Goal: Transaction & Acquisition: Purchase product/service

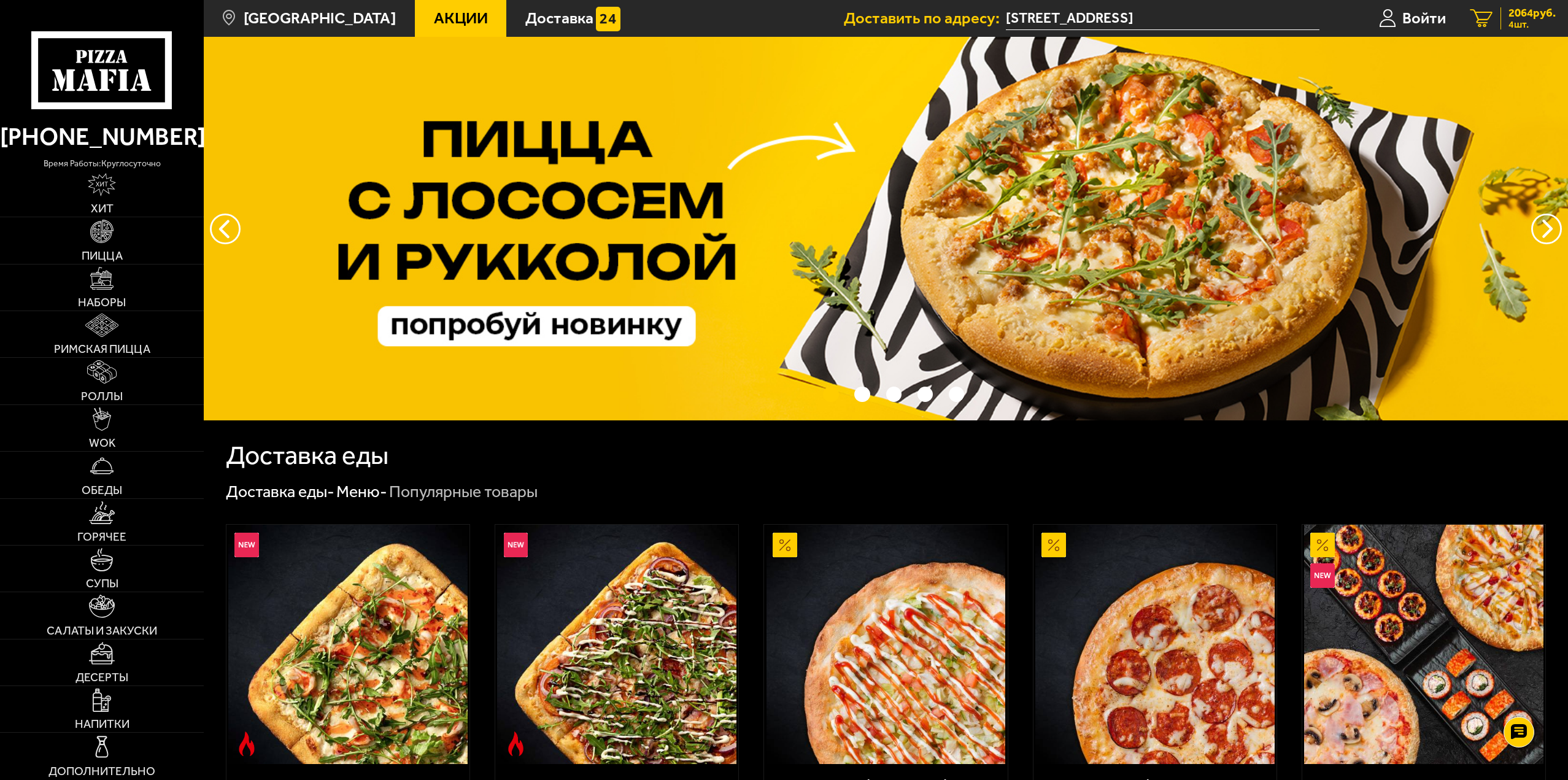
click at [1506, 14] on div "2064 руб. 4 шт." at bounding box center [1528, 19] width 56 height 22
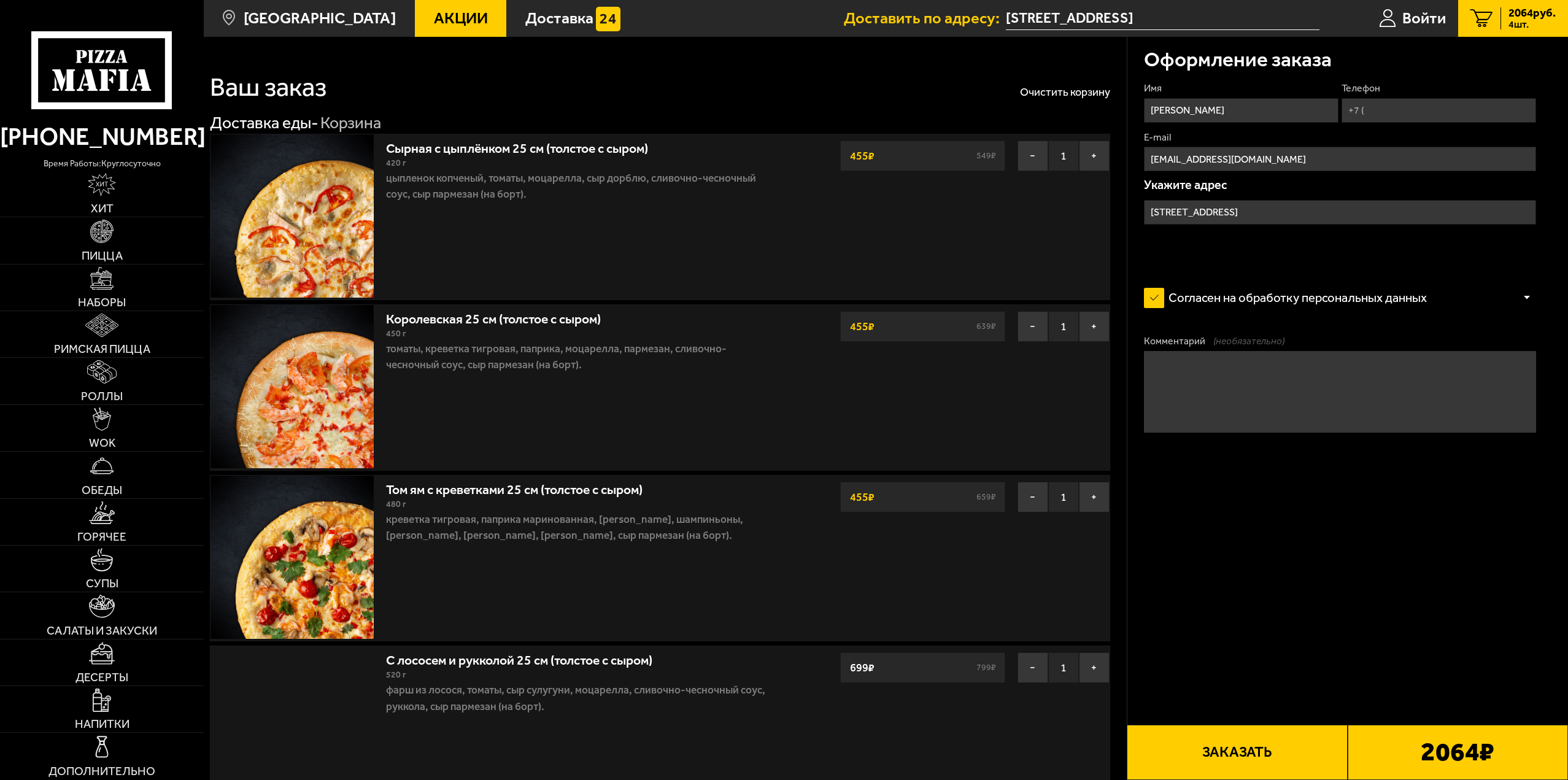
type input "Ушаковская набережная, 1к1"
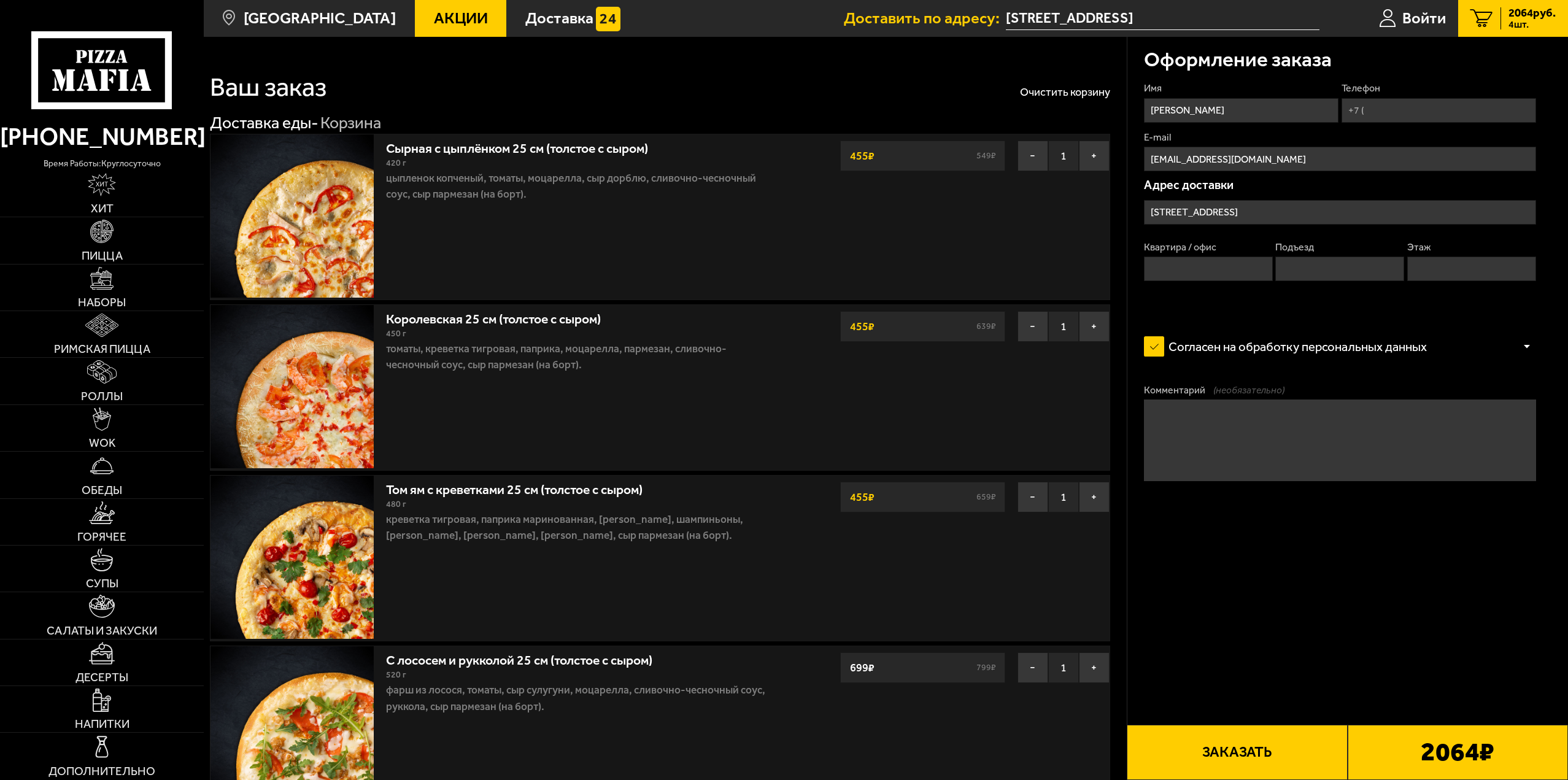
click at [1259, 758] on button "Заказать" at bounding box center [1237, 753] width 221 height 56
click at [1181, 273] on input "Квартира / офис" at bounding box center [1209, 268] width 129 height 24
type input "1"
click at [1341, 277] on input "Подъезд" at bounding box center [1340, 268] width 129 height 24
type input "1"
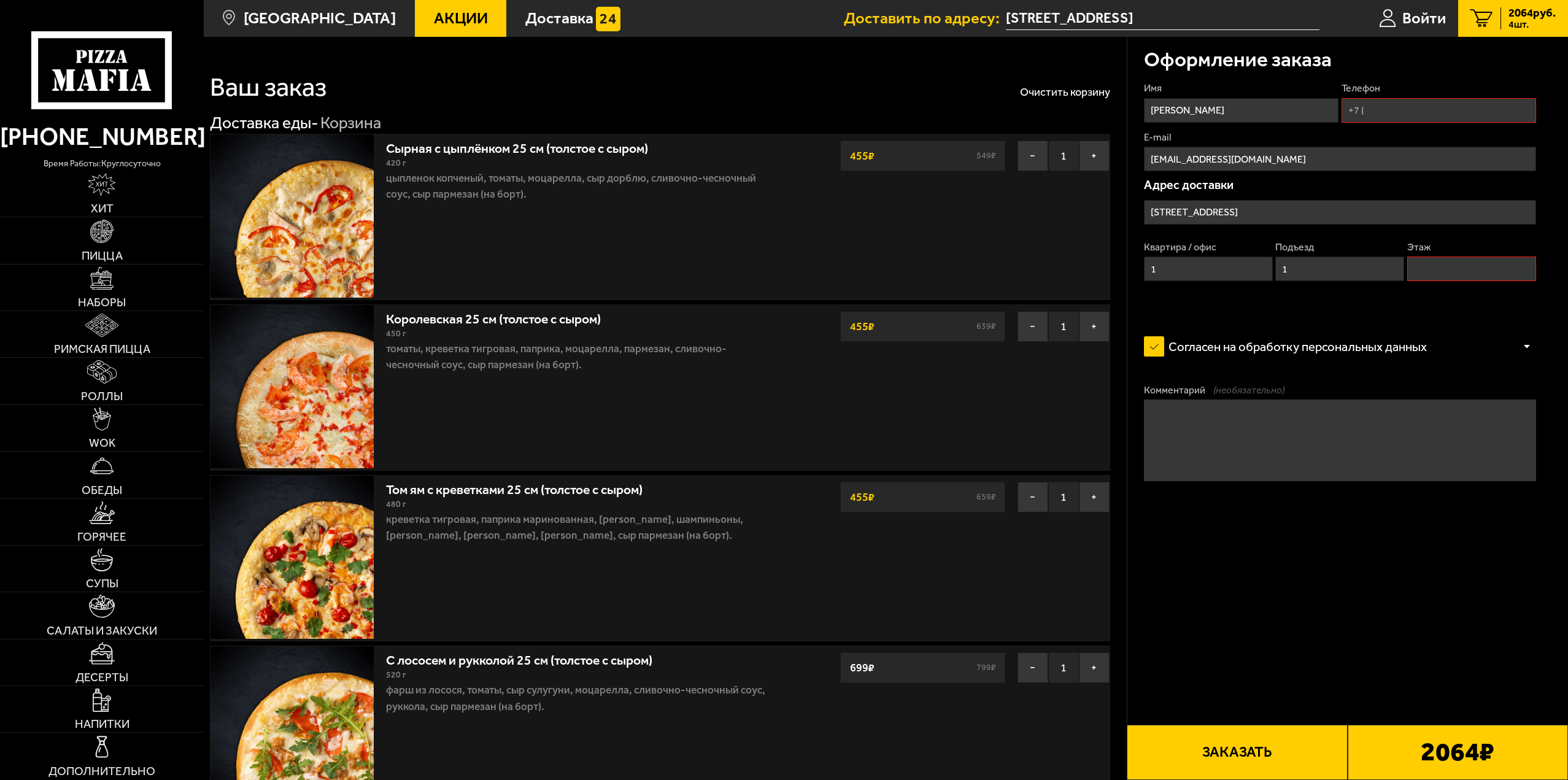
click at [1449, 269] on input "Этаж" at bounding box center [1472, 268] width 129 height 24
type input "1"
click at [1253, 753] on button "Заказать" at bounding box center [1237, 753] width 221 height 56
click at [1384, 112] on input "Телефон" at bounding box center [1438, 110] width 194 height 24
type input "+7 (953) 362-02-43"
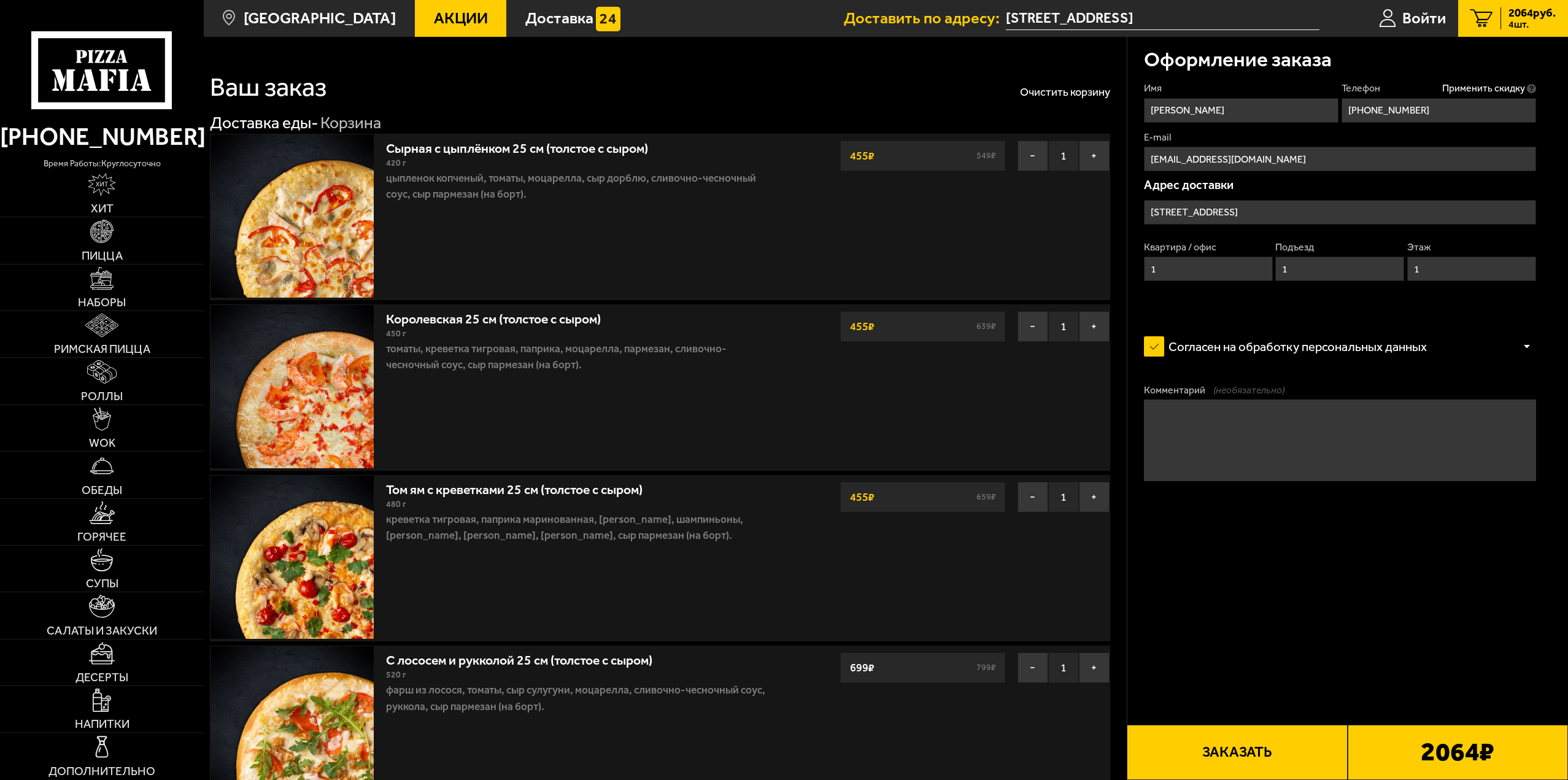
click at [1231, 763] on button "Заказать" at bounding box center [1237, 753] width 221 height 56
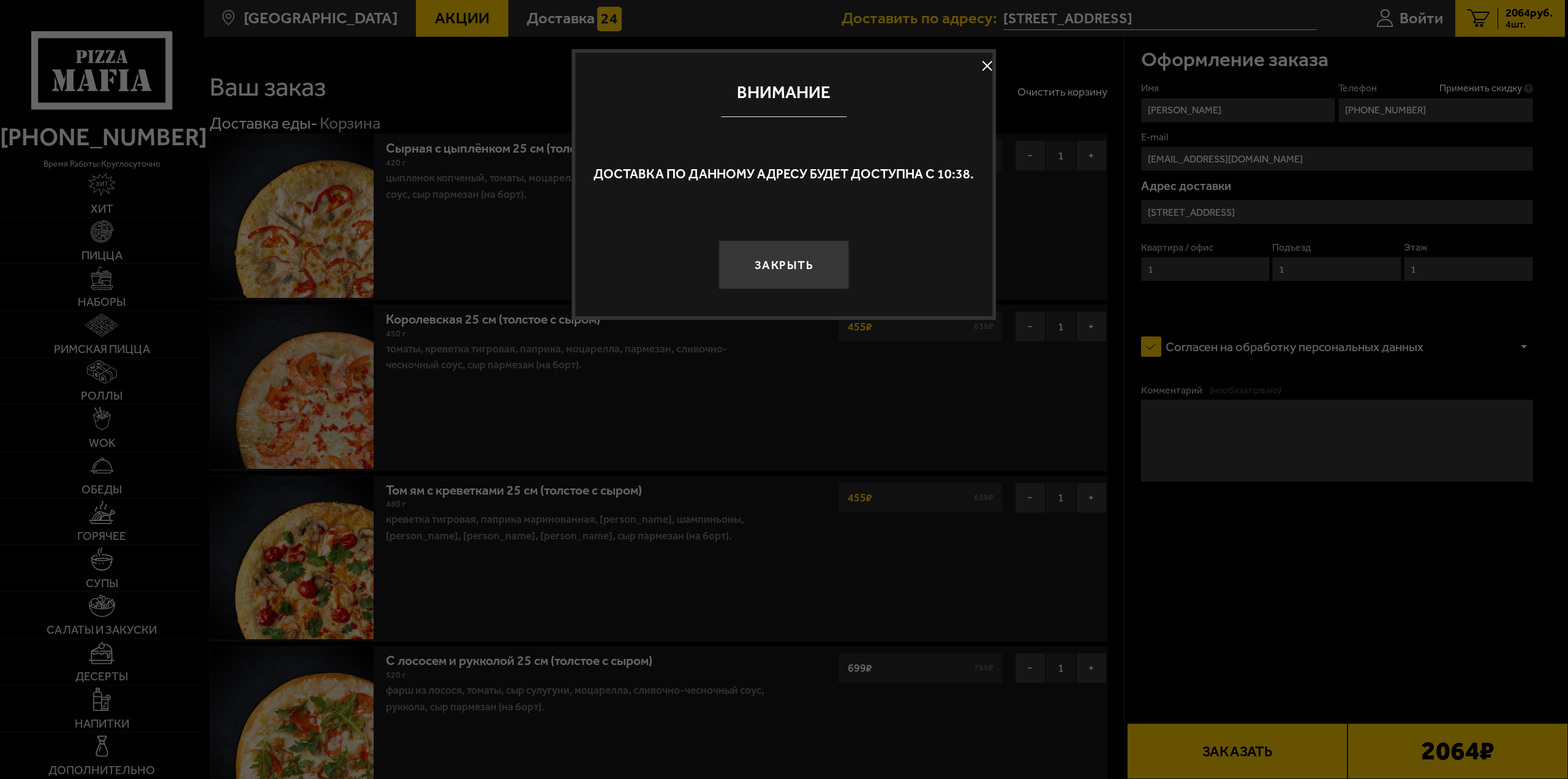
click at [796, 258] on button "Закрыть" at bounding box center [784, 264] width 131 height 49
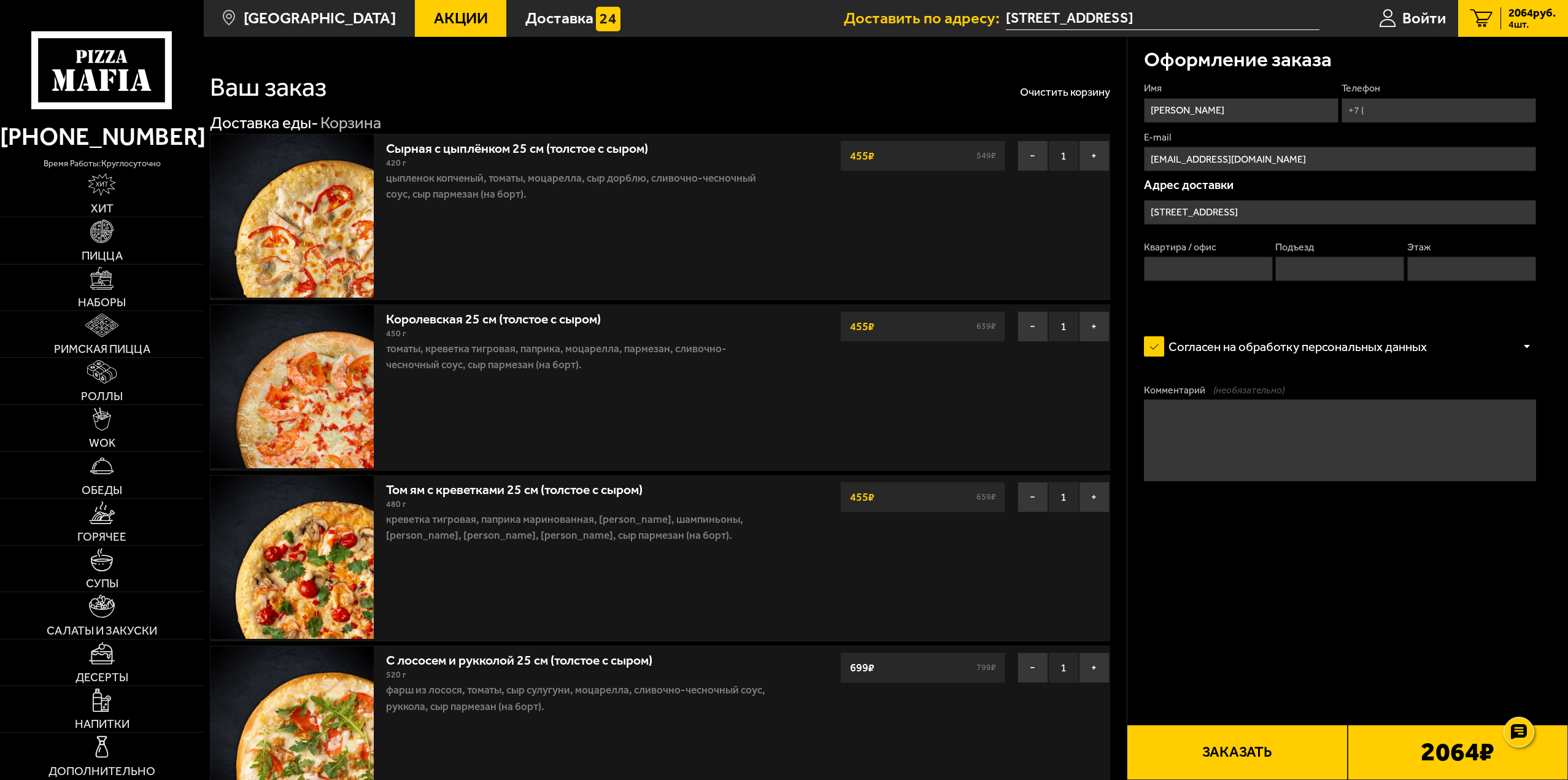
drag, startPoint x: 1213, startPoint y: 275, endPoint x: 1237, endPoint y: 273, distance: 24.1
click at [1213, 275] on input "Квартира / офис" at bounding box center [1209, 268] width 129 height 24
type input "1"
drag, startPoint x: 1356, startPoint y: 271, endPoint x: 1391, endPoint y: 271, distance: 35.0
click at [1355, 271] on input "Подъезд" at bounding box center [1340, 268] width 129 height 24
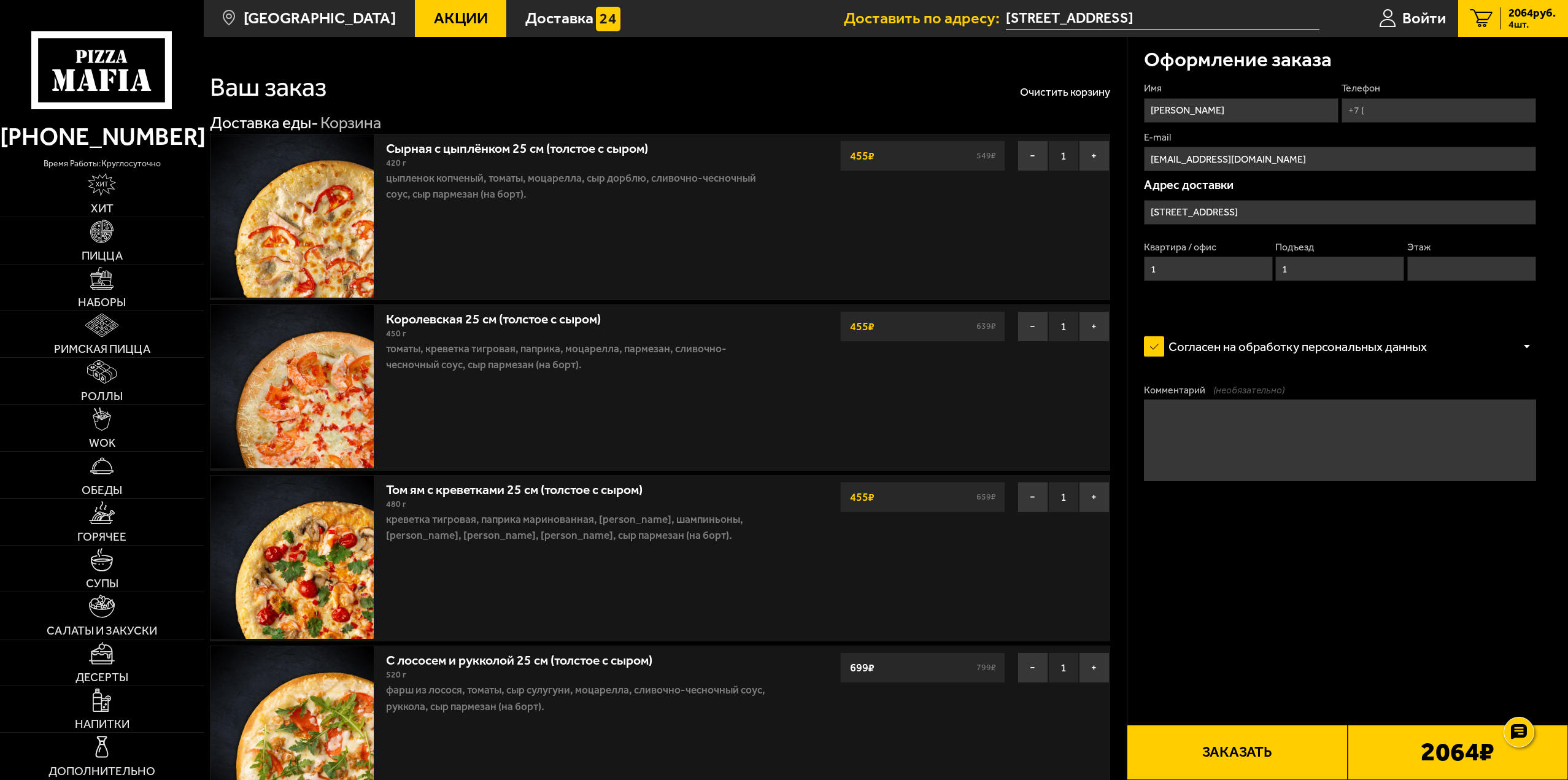
type input "1"
click at [1468, 270] on input "Этаж" at bounding box center [1472, 268] width 129 height 24
type input "1"
click at [1394, 123] on div "Имя Маргарита Солошенко Телефон E-mail spacepiligrim@gmail.com Адрес доставки У…" at bounding box center [1341, 196] width 392 height 228
click at [1390, 117] on input "Телефон" at bounding box center [1438, 110] width 194 height 24
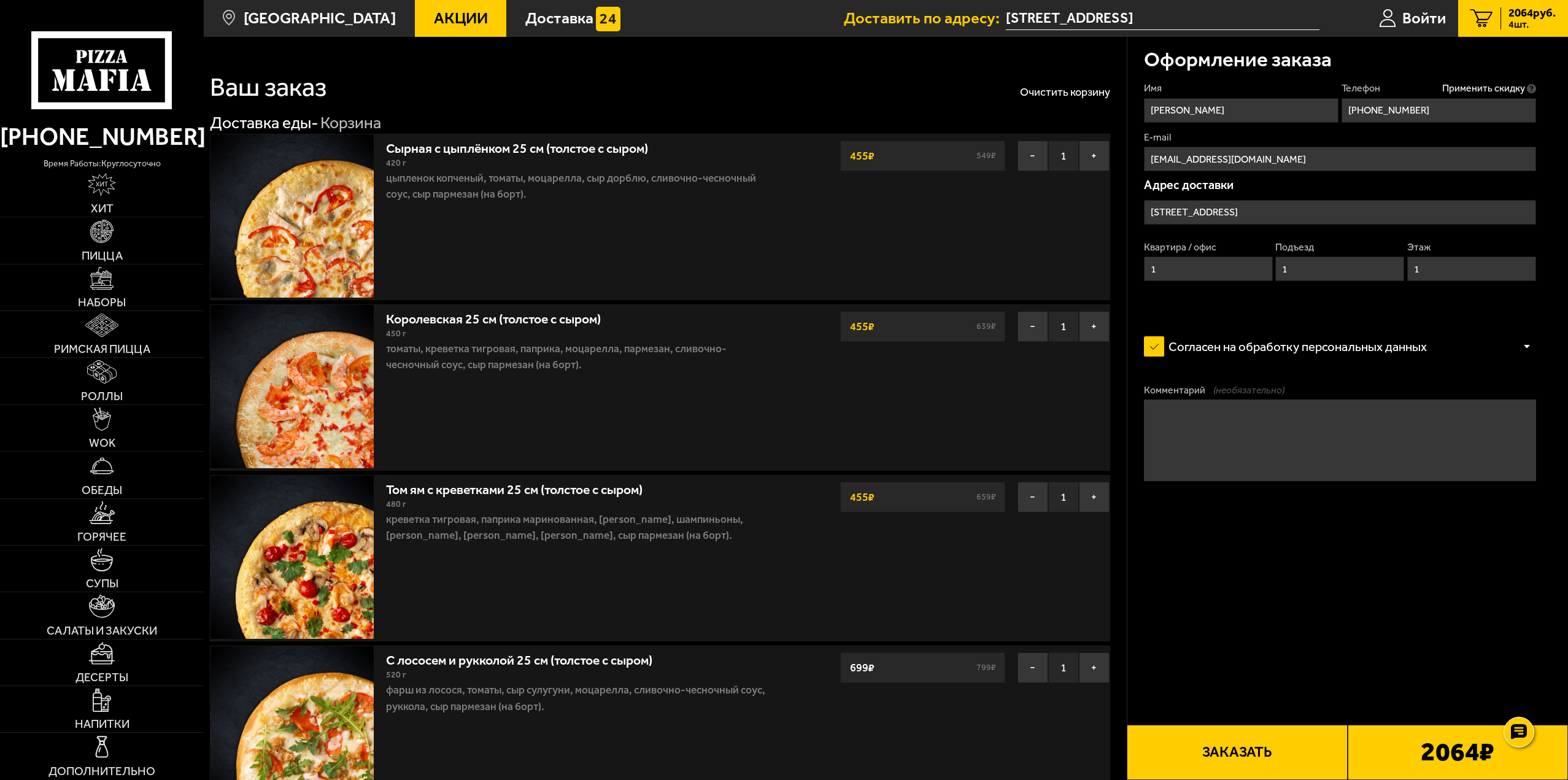
type input "+7 (953) 362-02-43"
click at [1227, 752] on button "Заказать" at bounding box center [1237, 753] width 221 height 56
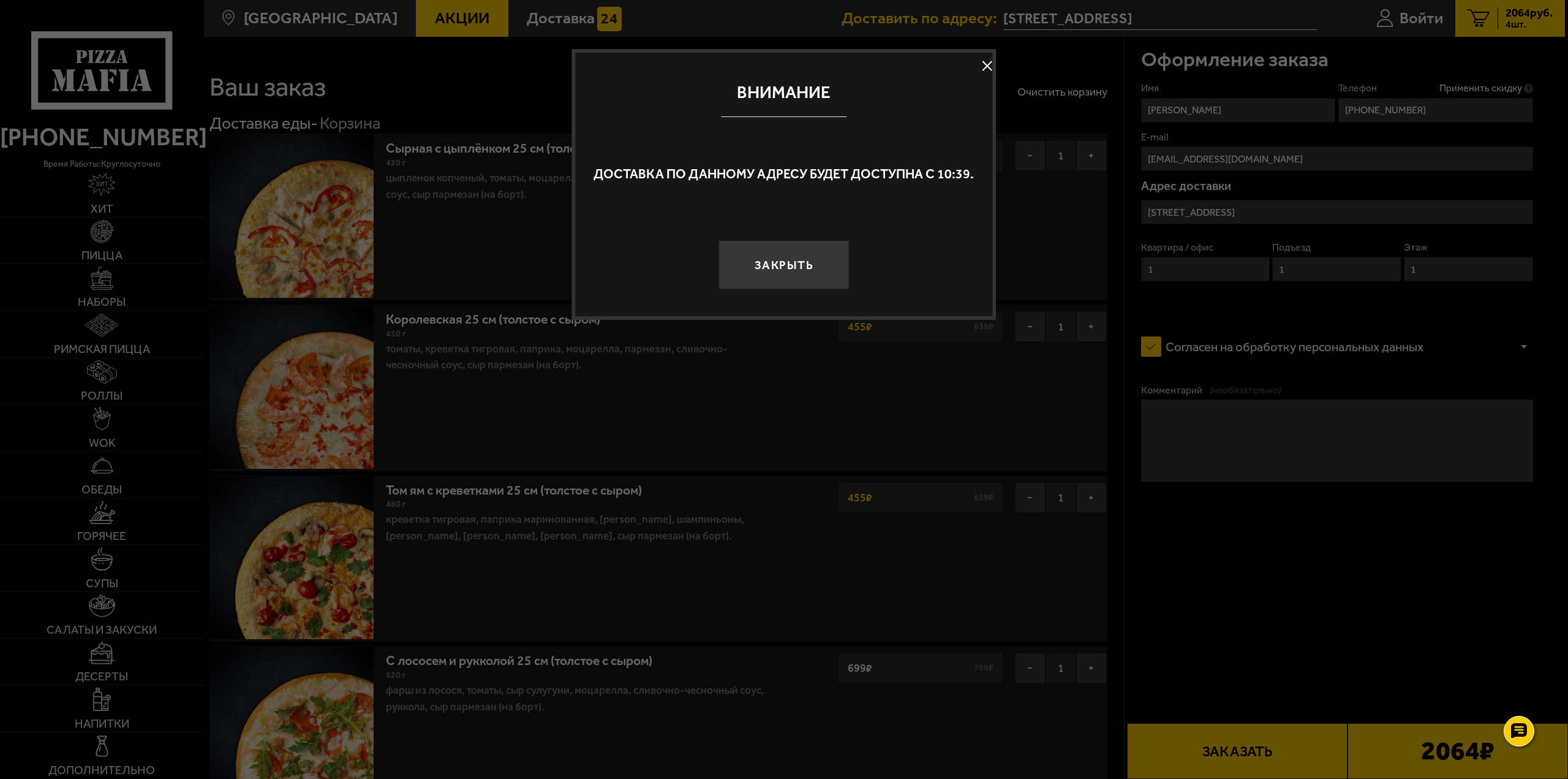
click at [986, 62] on button at bounding box center [987, 65] width 19 height 19
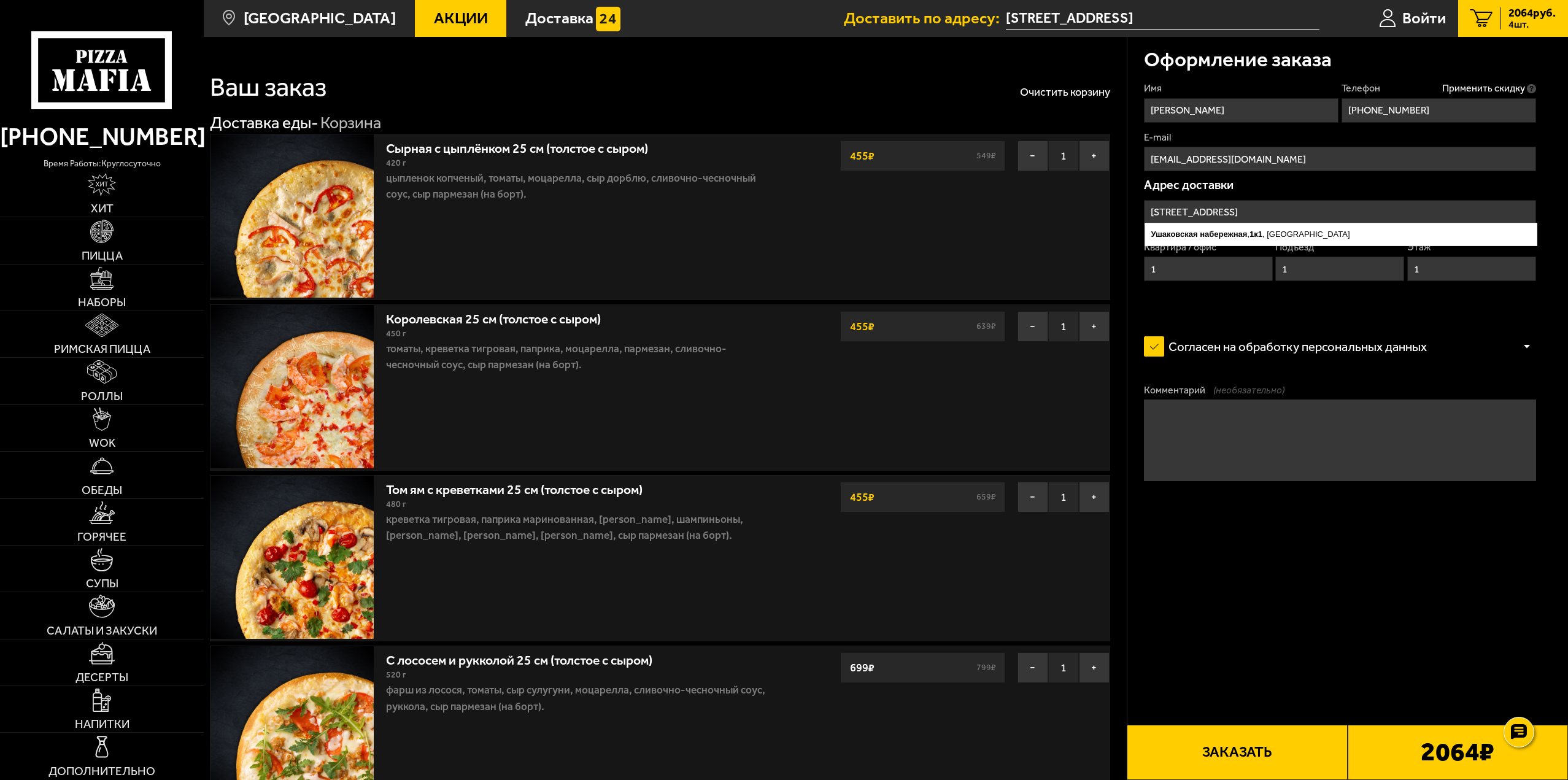
click at [1399, 204] on input "Ушаковская набережная, 1к1" at bounding box center [1341, 212] width 392 height 24
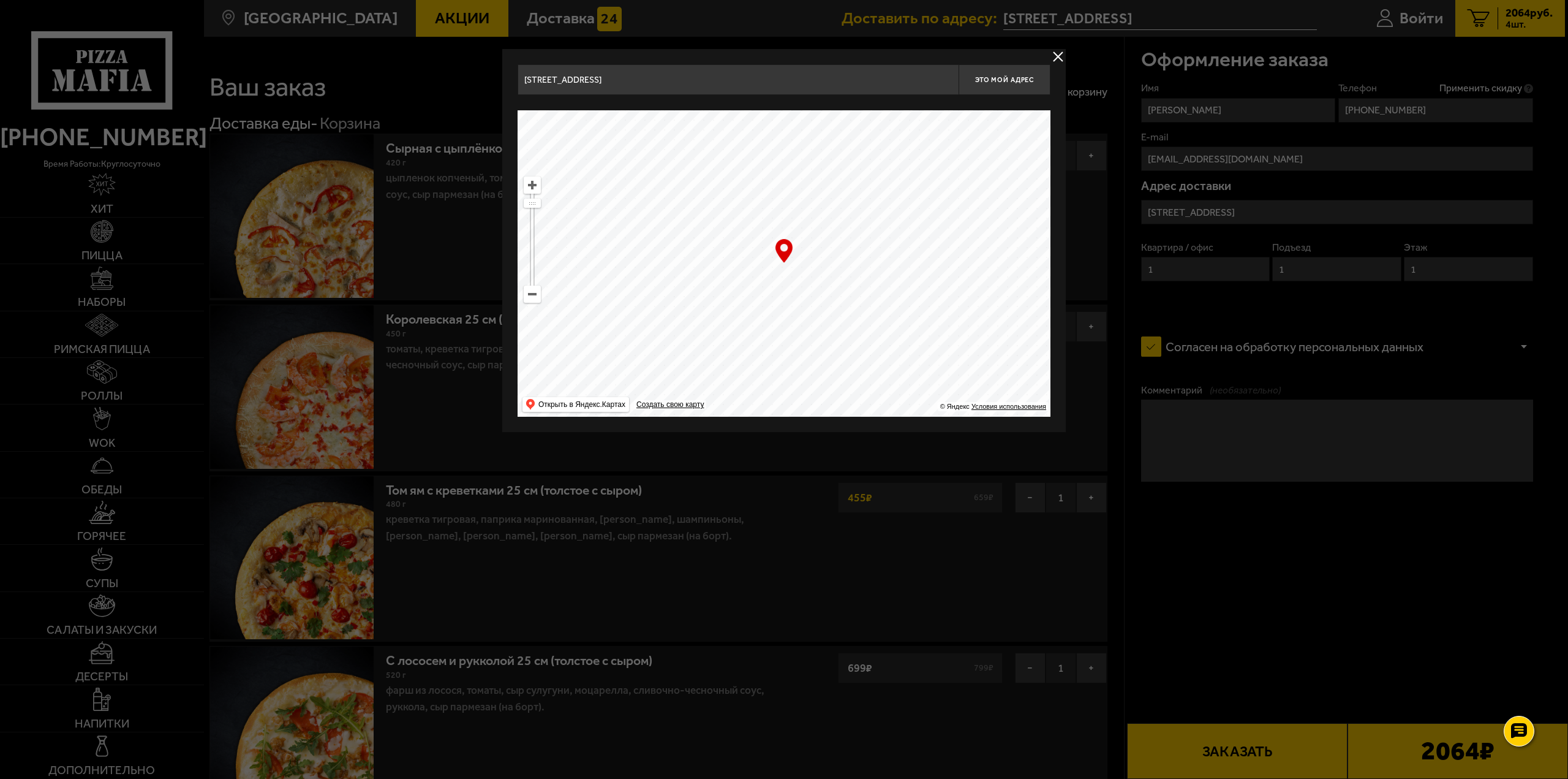
drag, startPoint x: 644, startPoint y: 175, endPoint x: 636, endPoint y: 278, distance: 103.3
click at [618, 283] on ymaps at bounding box center [784, 263] width 533 height 306
drag, startPoint x: 750, startPoint y: 263, endPoint x: 606, endPoint y: 89, distance: 225.9
click at [606, 89] on div "Ушаковская набережная, 1к1 Это мой адрес Найдите адрес перетащив карту … © Янде…" at bounding box center [784, 241] width 533 height 353
drag, startPoint x: 644, startPoint y: 153, endPoint x: 649, endPoint y: 161, distance: 9.4
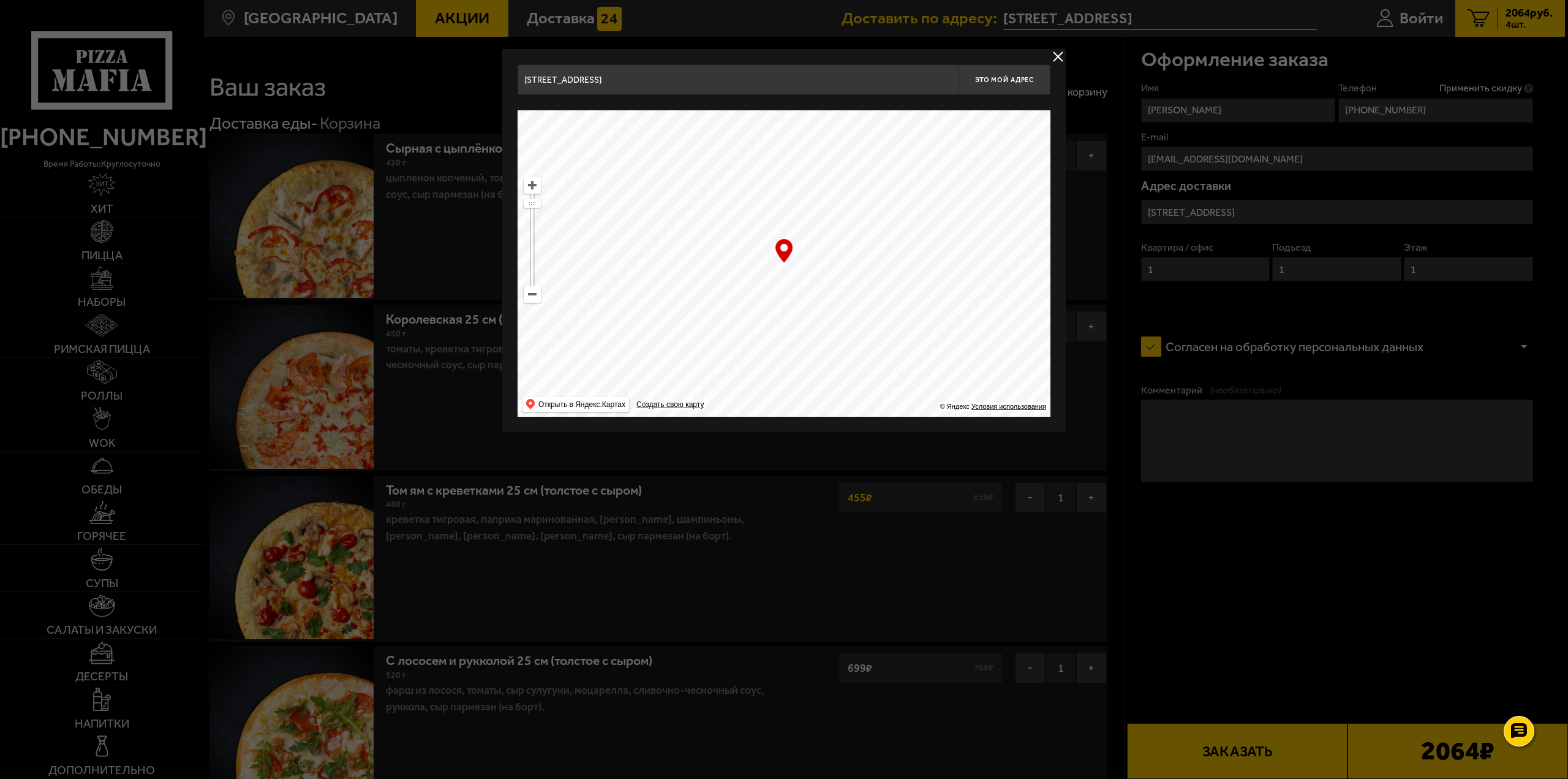
click at [649, 161] on ymaps at bounding box center [784, 263] width 533 height 306
type input "Выборгская набережная, 61"
click at [1012, 82] on span "Это мой адрес" at bounding box center [1005, 80] width 58 height 8
drag, startPoint x: 694, startPoint y: 270, endPoint x: 732, endPoint y: 370, distance: 107.0
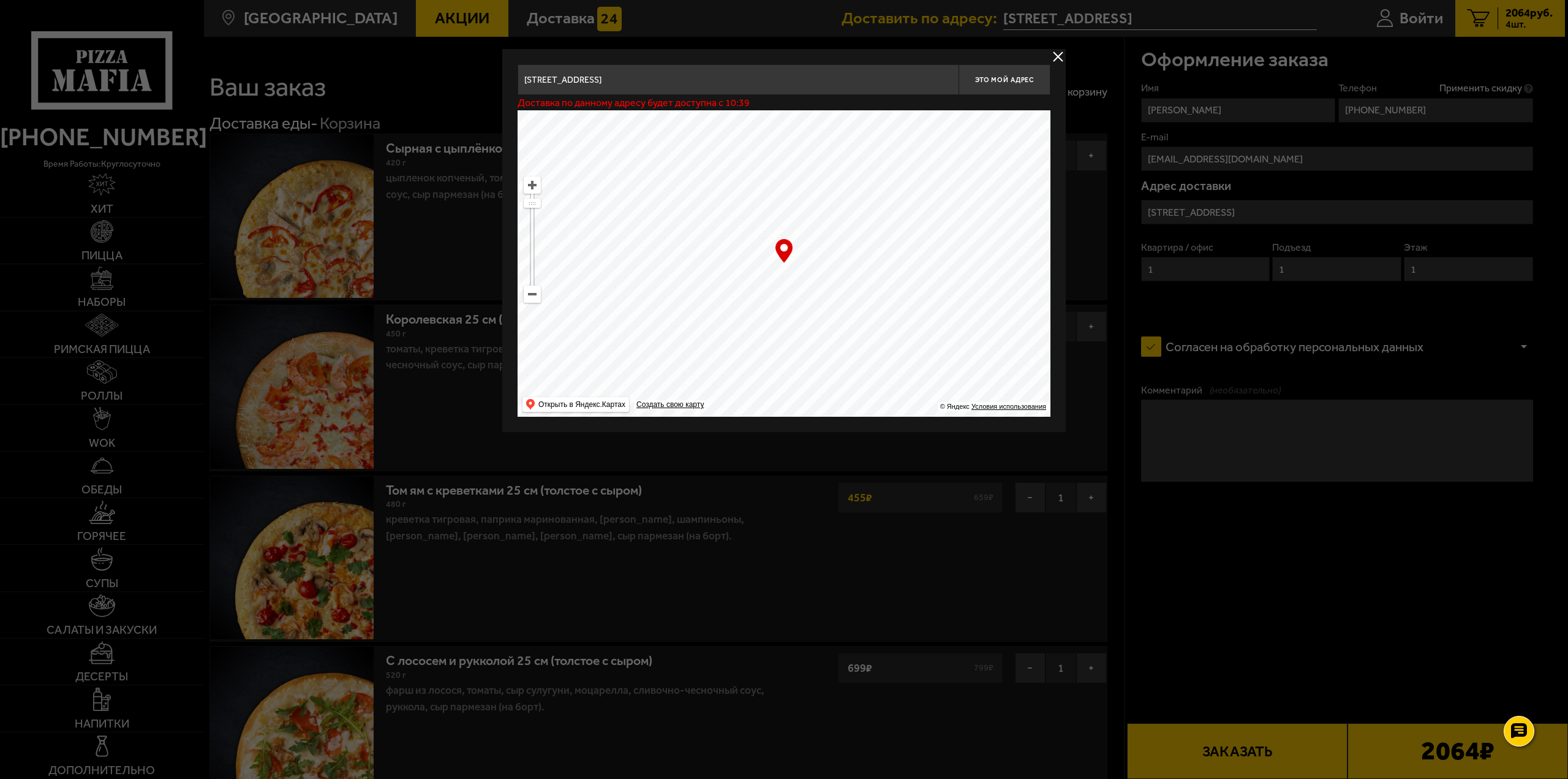
click at [718, 379] on ymaps at bounding box center [784, 263] width 533 height 306
type input "Белоостровская улица, 10к2"
drag, startPoint x: 722, startPoint y: 234, endPoint x: 949, endPoint y: 366, distance: 262.6
click at [948, 368] on ymaps at bounding box center [784, 263] width 533 height 306
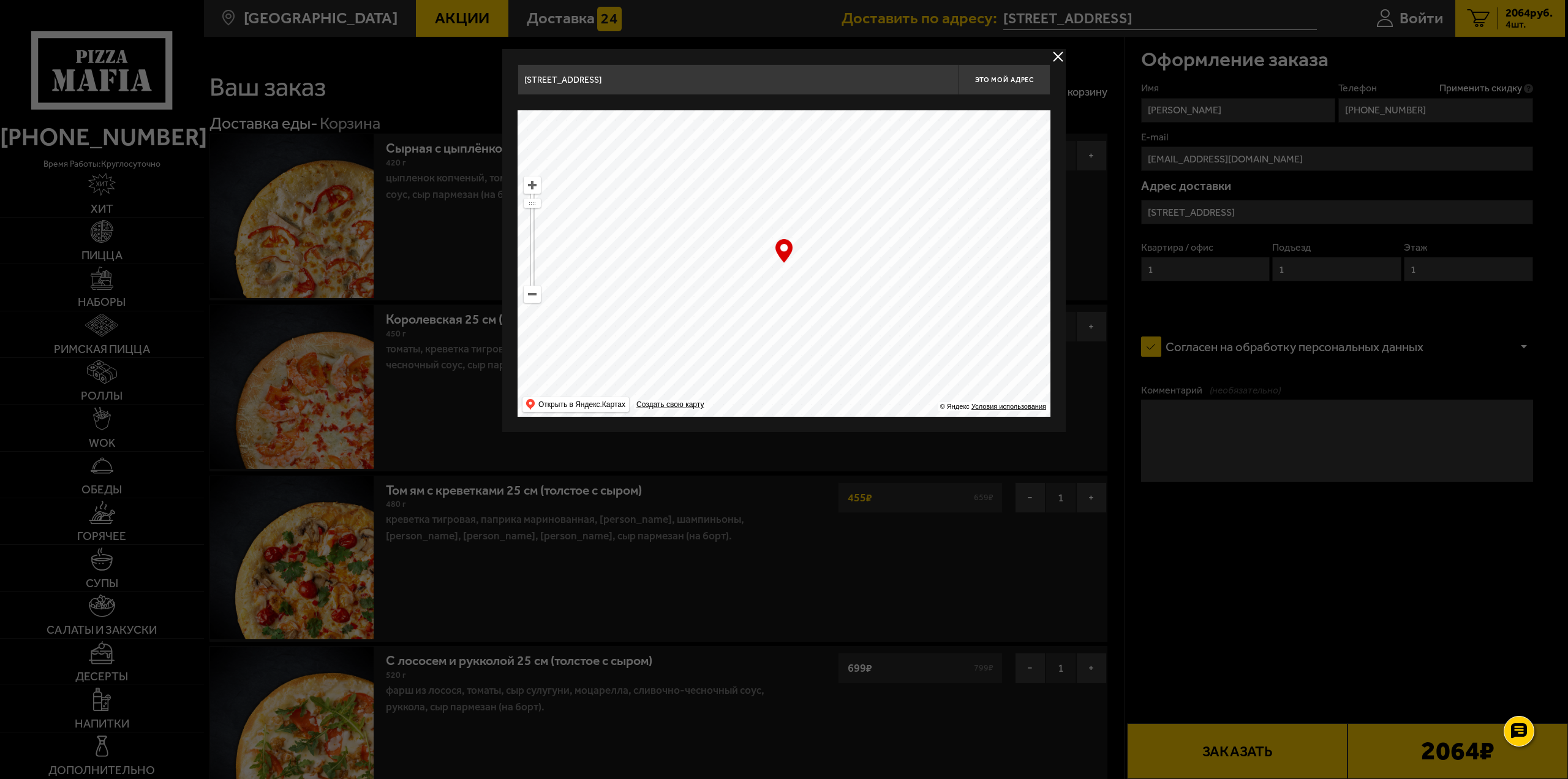
drag, startPoint x: 778, startPoint y: 352, endPoint x: 822, endPoint y: 281, distance: 83.5
click at [822, 281] on ymaps at bounding box center [784, 263] width 533 height 306
type input "[STREET_ADDRESS]"
click at [994, 76] on span "Это мой адрес" at bounding box center [1005, 80] width 58 height 8
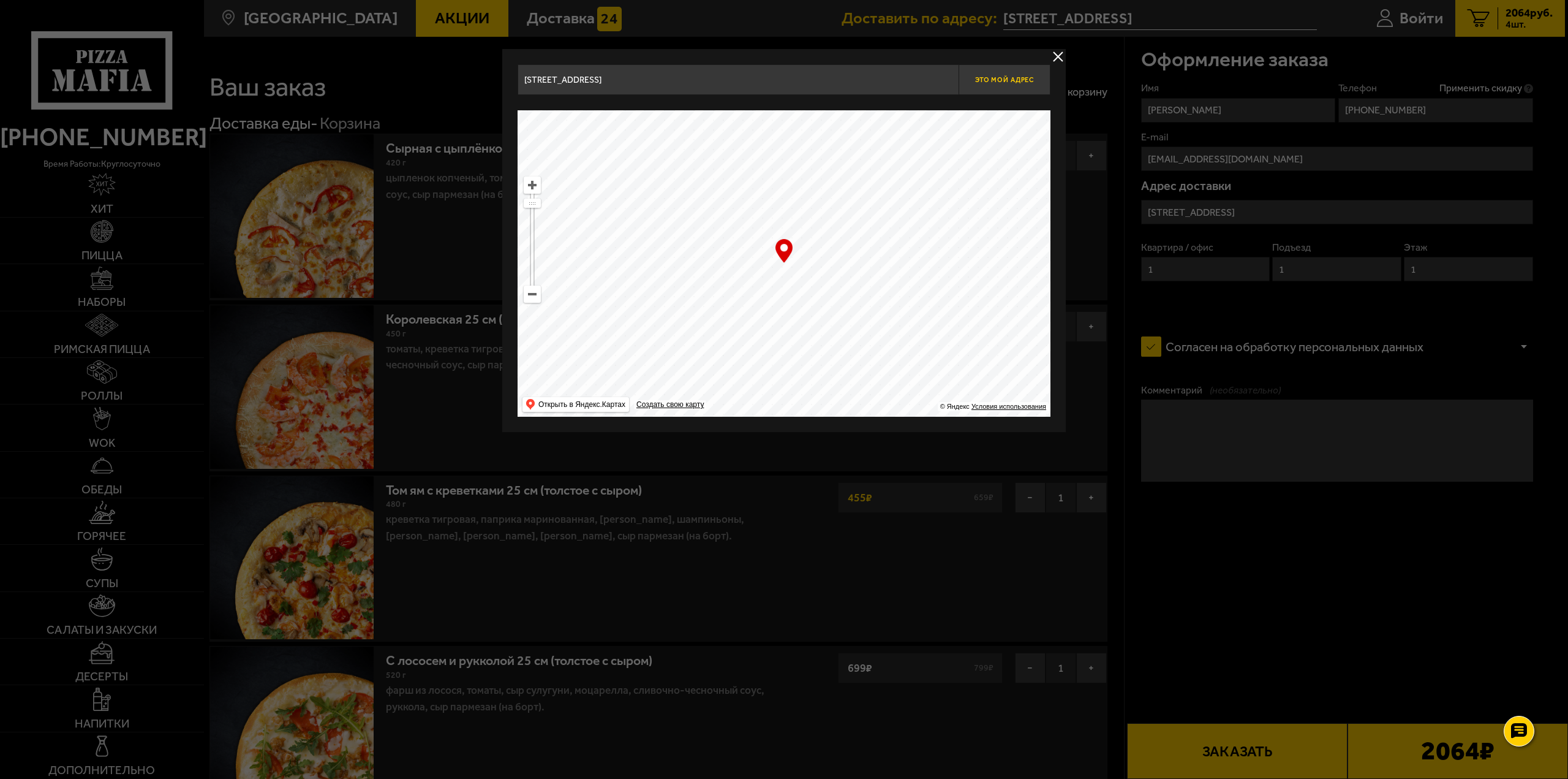
type input "[STREET_ADDRESS]"
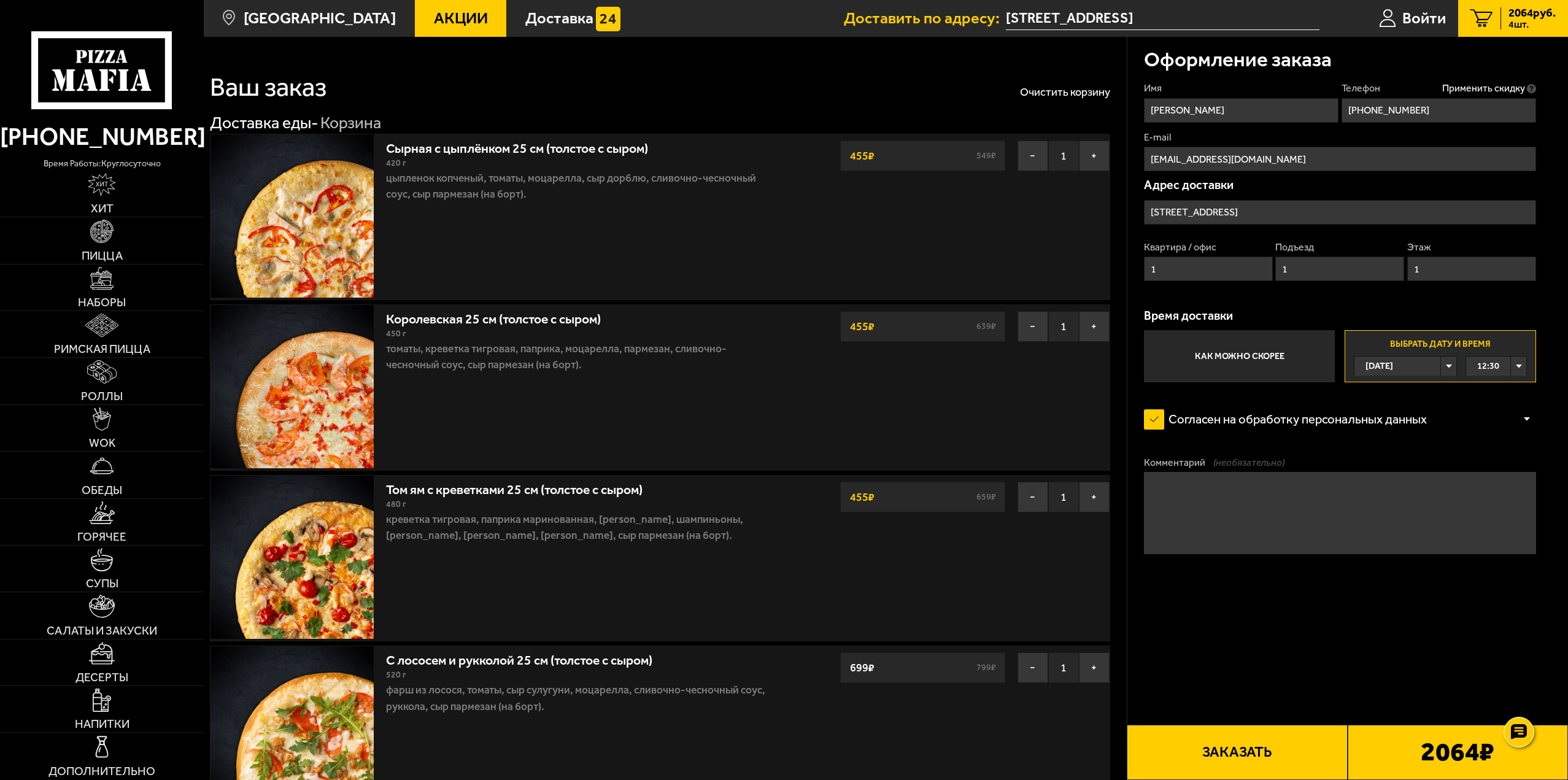
click at [1232, 215] on input "[STREET_ADDRESS]" at bounding box center [1341, 212] width 392 height 24
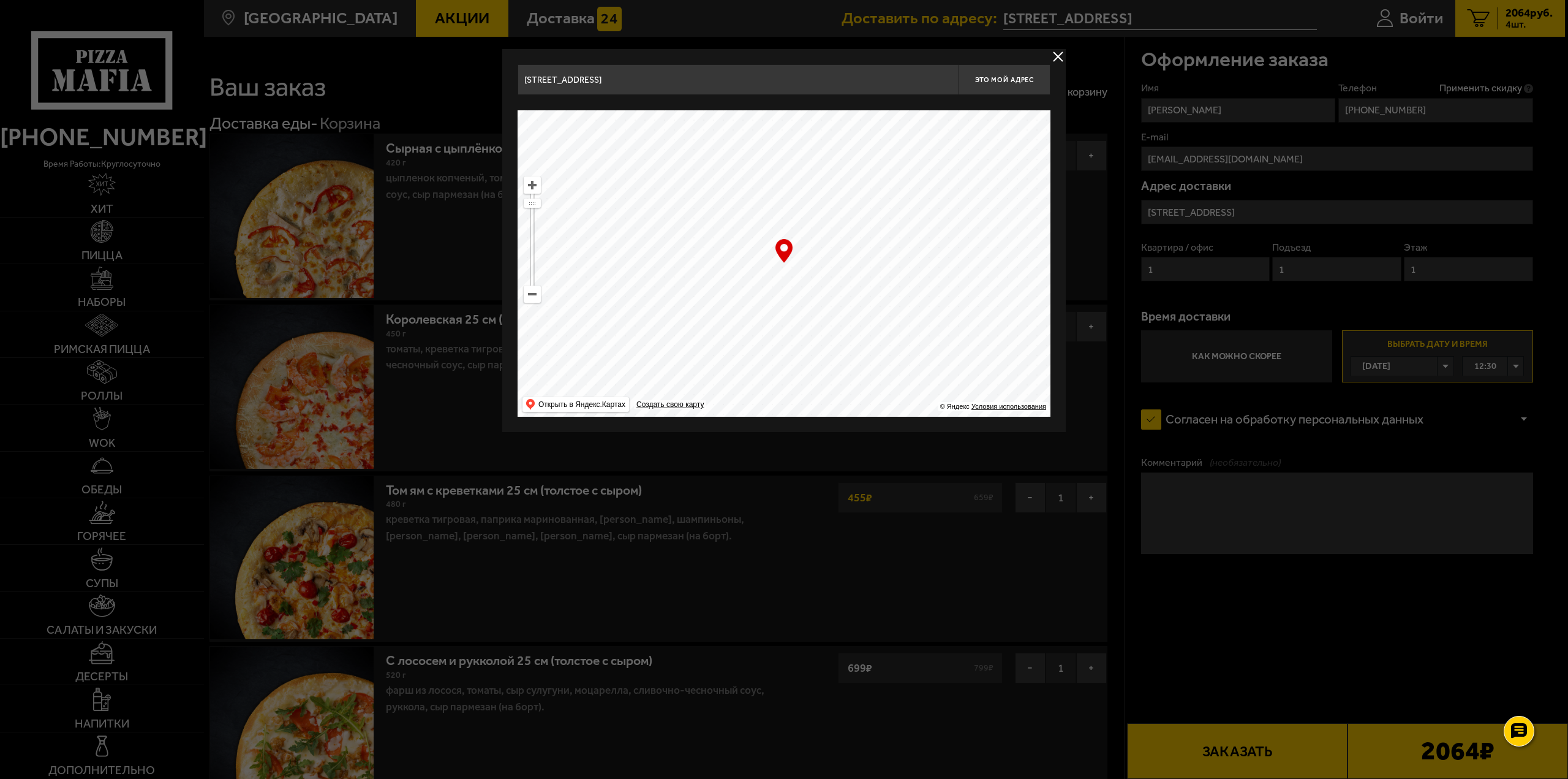
type input "Ушаковская набережная, 17/1"
drag, startPoint x: 966, startPoint y: 361, endPoint x: 903, endPoint y: 286, distance: 97.9
click at [903, 286] on ymaps at bounding box center [784, 263] width 533 height 306
drag, startPoint x: 896, startPoint y: 285, endPoint x: 899, endPoint y: 277, distance: 8.5
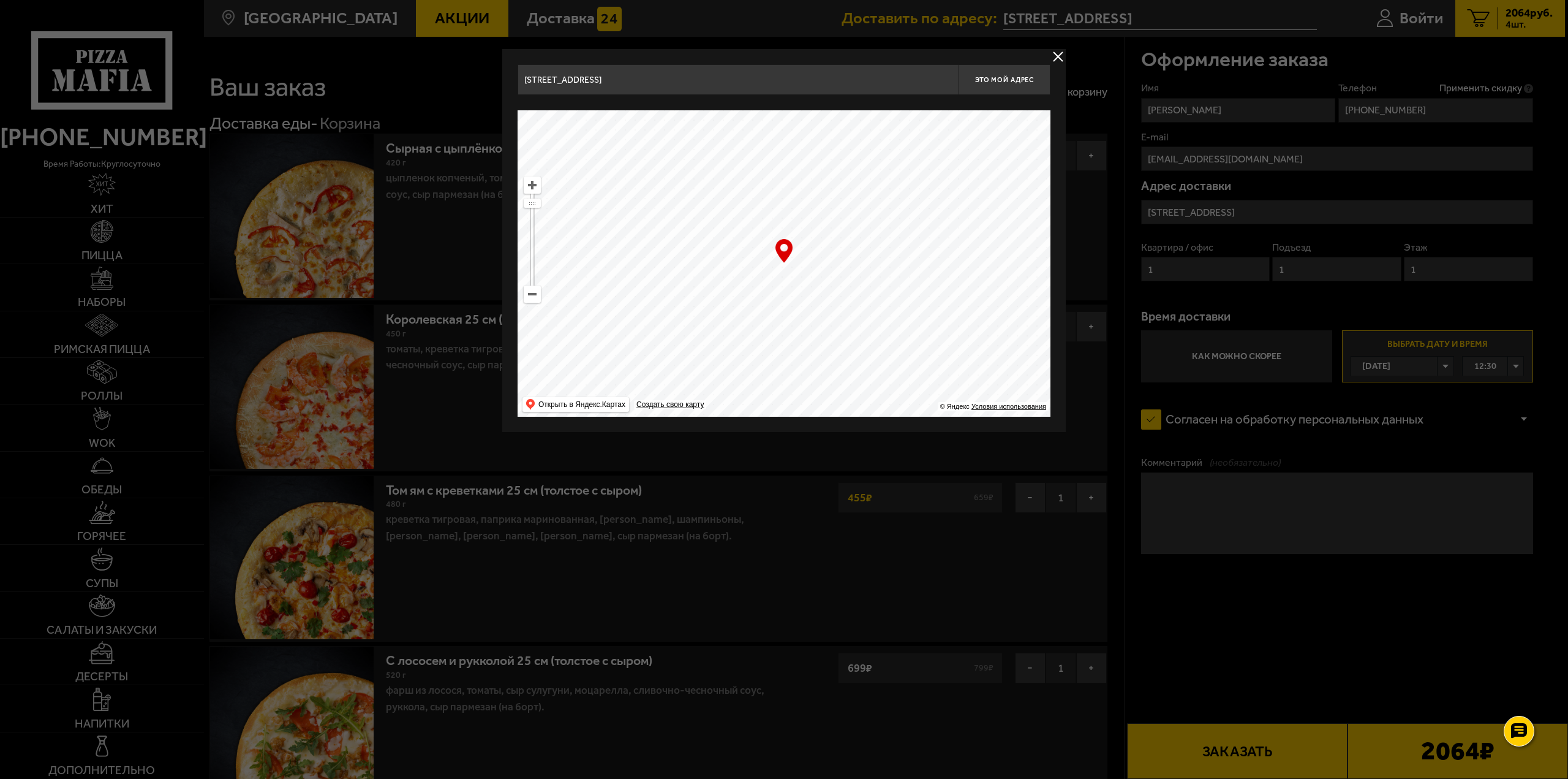
click at [899, 277] on ymaps at bounding box center [784, 263] width 533 height 306
drag, startPoint x: 900, startPoint y: 283, endPoint x: 892, endPoint y: 291, distance: 11.3
click at [892, 291] on ymaps at bounding box center [784, 263] width 533 height 306
click at [989, 84] on span "Это мой адрес" at bounding box center [1005, 80] width 58 height 8
drag, startPoint x: 761, startPoint y: 268, endPoint x: 796, endPoint y: 314, distance: 57.8
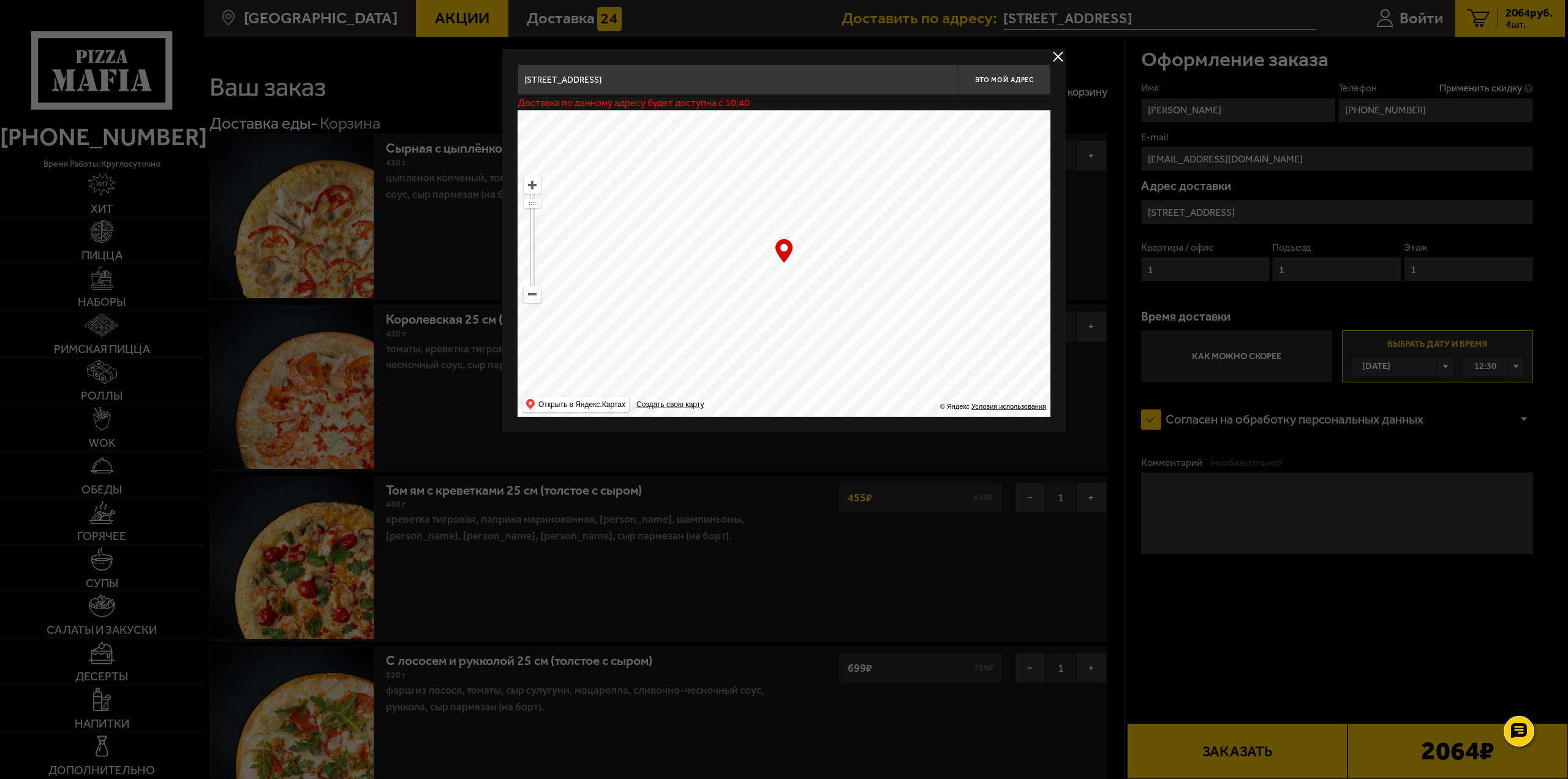
click at [796, 314] on ymaps at bounding box center [784, 263] width 533 height 306
click at [1004, 80] on span "Это мой адрес" at bounding box center [1005, 80] width 58 height 8
drag, startPoint x: 836, startPoint y: 256, endPoint x: 515, endPoint y: 232, distance: 321.9
click at [515, 232] on div "Ушаковская набережная, 17/1 Это мой адрес Доставка по данному адресу будет дост…" at bounding box center [784, 240] width 563 height 383
type input "Сердобольская улица, 73/27"
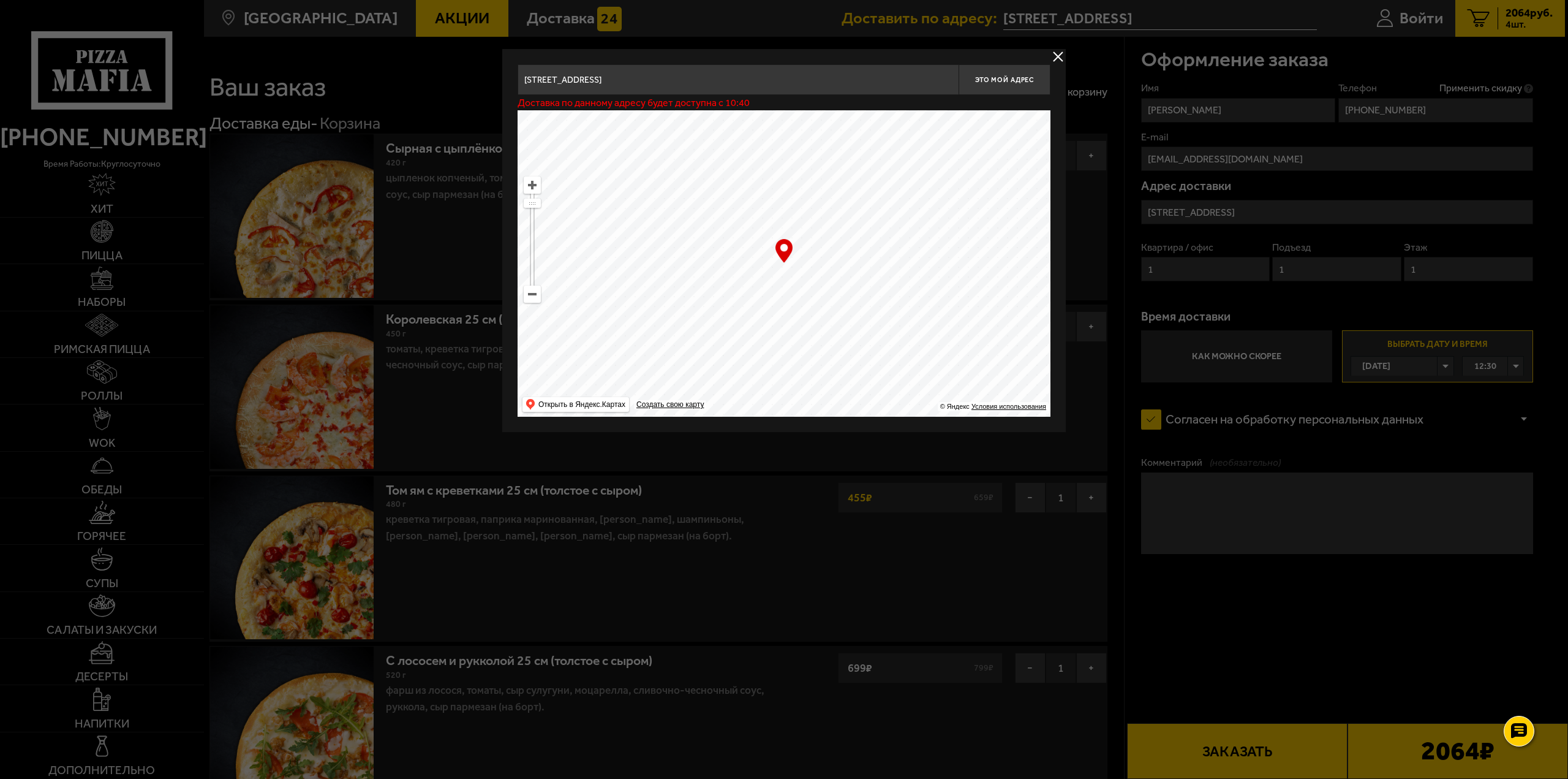
type input "Сердобольская улица, 73/27"
drag, startPoint x: 840, startPoint y: 301, endPoint x: 669, endPoint y: 98, distance: 265.4
click at [669, 98] on div "Сердобольская улица, 73/27 Это мой адрес Найдите адрес перетащив карту … © Янде…" at bounding box center [784, 241] width 533 height 353
click at [1003, 77] on span "Это мой адрес" at bounding box center [1005, 80] width 58 height 8
drag, startPoint x: 724, startPoint y: 163, endPoint x: 744, endPoint y: 334, distance: 172.2
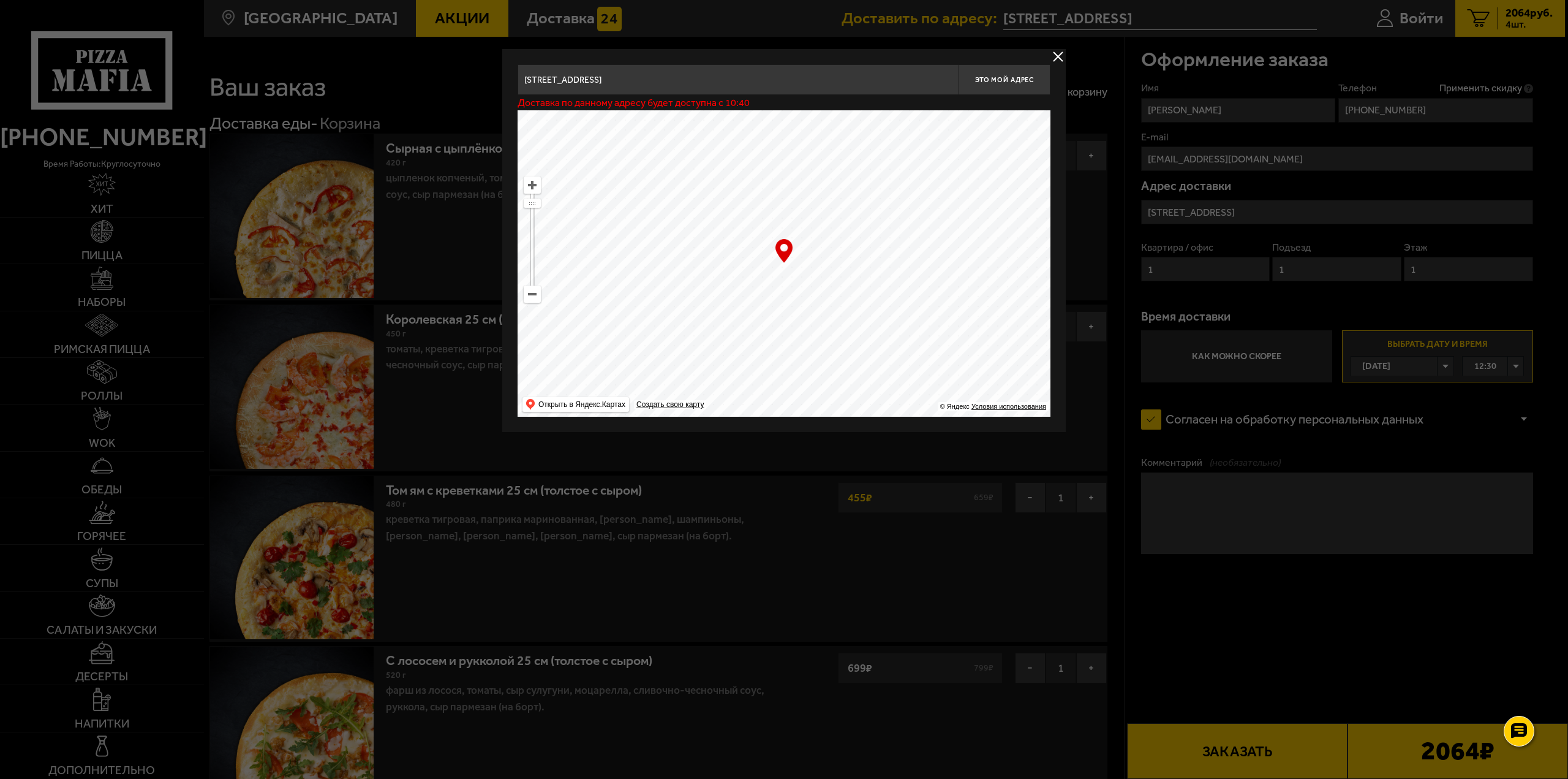
click at [744, 334] on ymaps at bounding box center [784, 263] width 533 height 306
type input "набережная Чёрной речки, 9"
click at [1008, 82] on span "Это мой адрес" at bounding box center [1005, 80] width 58 height 8
drag, startPoint x: 727, startPoint y: 273, endPoint x: 864, endPoint y: 299, distance: 139.4
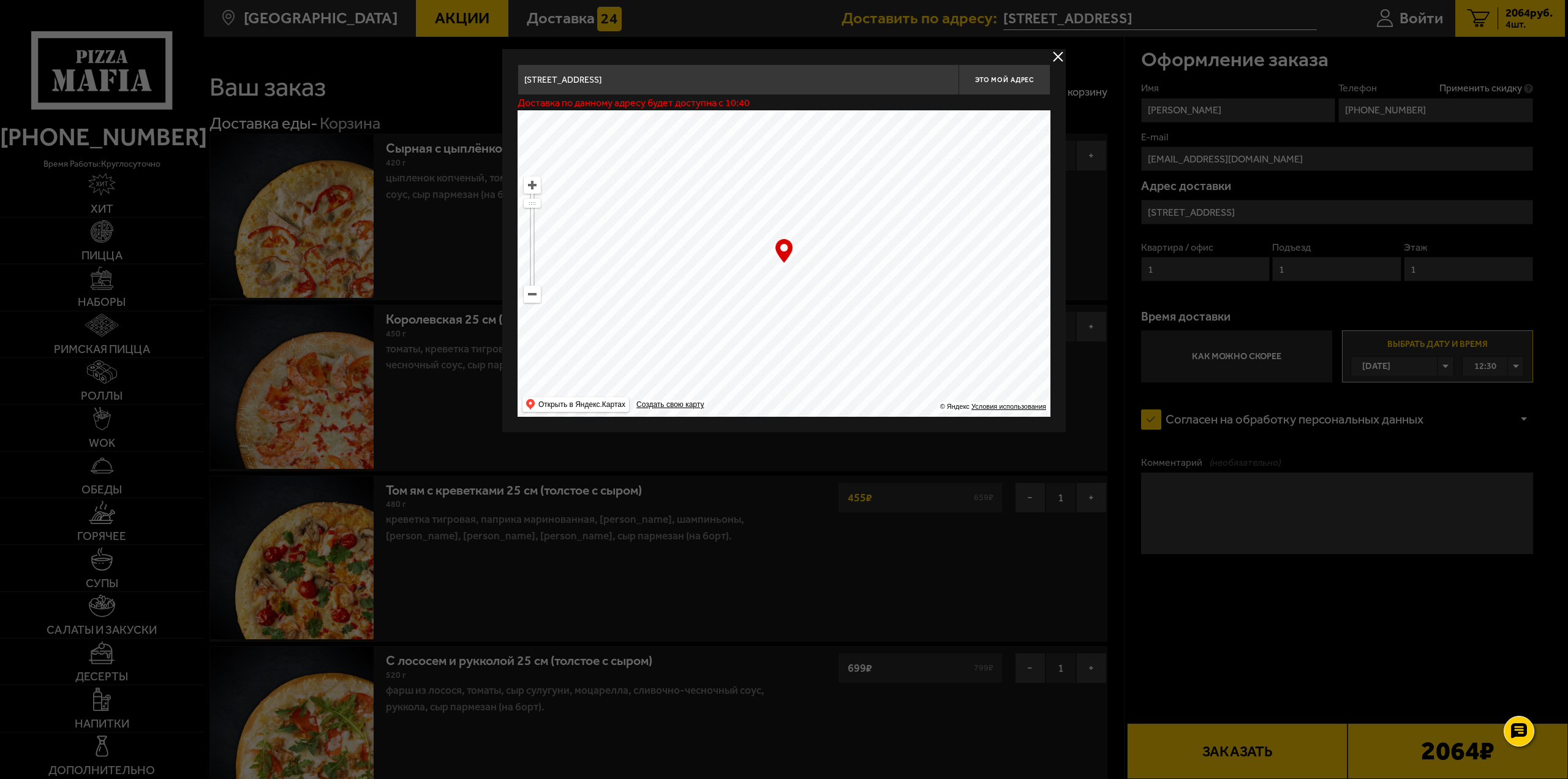
click at [864, 299] on ymaps at bounding box center [784, 263] width 533 height 306
type input "Сердобольская улица, 73/27"
click at [1032, 80] on span "Это мой адрес" at bounding box center [1005, 80] width 58 height 8
drag, startPoint x: 687, startPoint y: 301, endPoint x: 819, endPoint y: 296, distance: 132.1
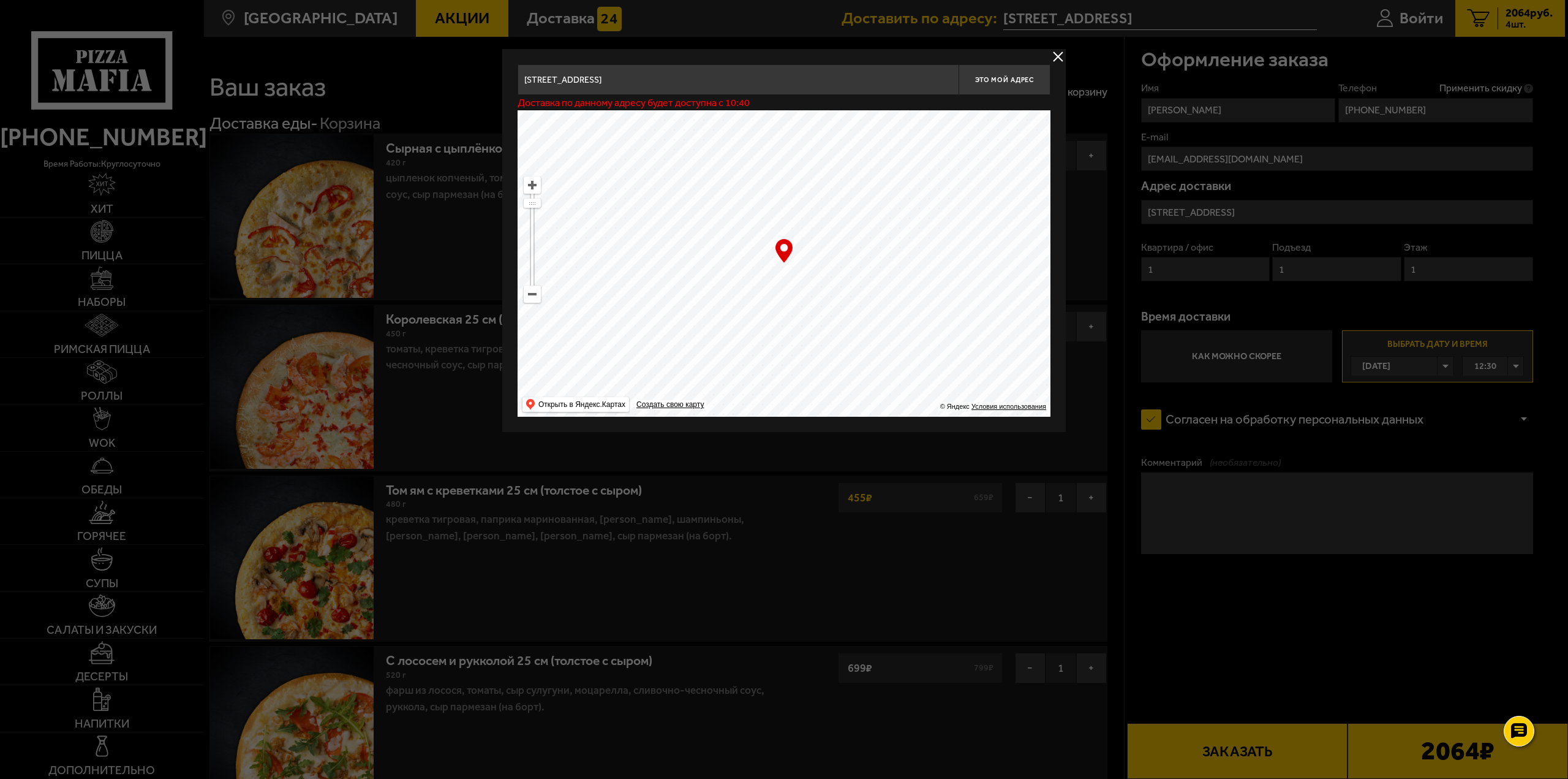
click at [819, 296] on ymaps at bounding box center [784, 263] width 533 height 306
type input "набережная Чёрной речки, 47с1"
click at [1008, 77] on span "Это мой адрес" at bounding box center [1005, 80] width 58 height 8
drag, startPoint x: 701, startPoint y: 261, endPoint x: 777, endPoint y: 301, distance: 85.9
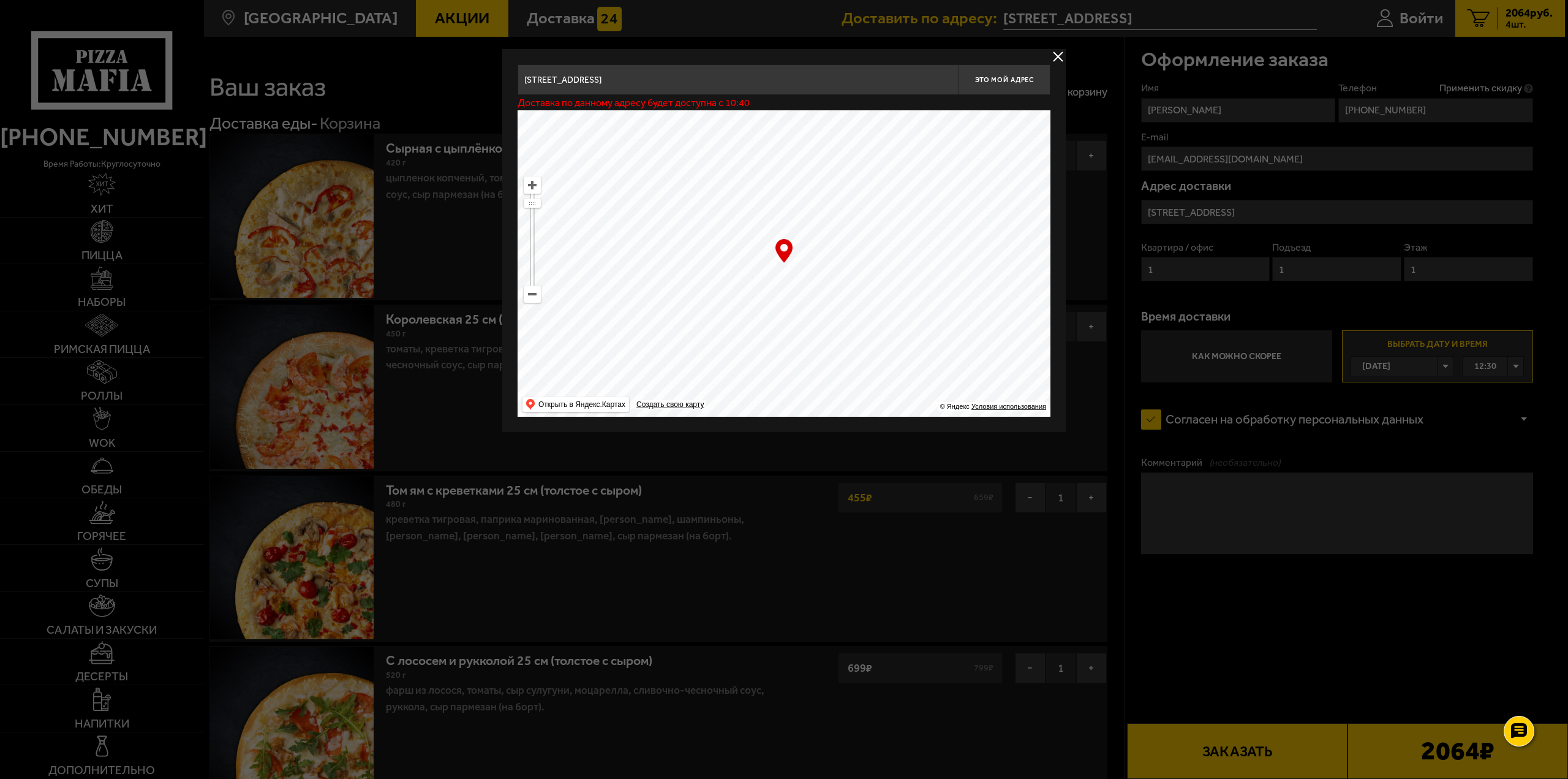
click at [777, 301] on ymaps at bounding box center [784, 263] width 533 height 306
type input "набережная Чёрной речки, 51"
click at [996, 77] on span "Это мой адрес" at bounding box center [1005, 80] width 58 height 8
drag, startPoint x: 753, startPoint y: 304, endPoint x: 778, endPoint y: 325, distance: 32.6
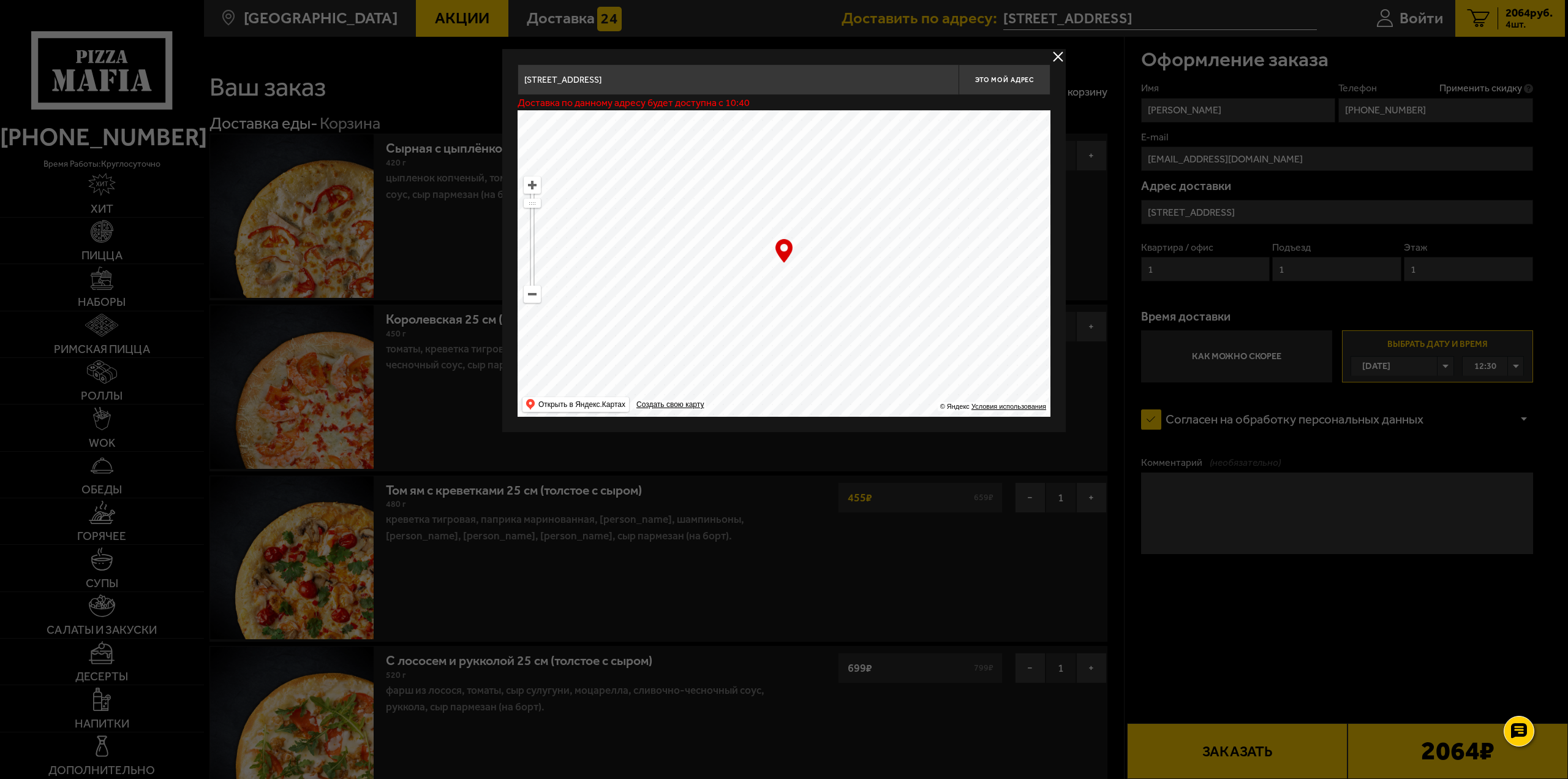
click at [778, 325] on ymaps at bounding box center [784, 263] width 533 height 306
type input "Торжковская улица, 1"
click at [1005, 85] on button "Это мой адрес" at bounding box center [1005, 79] width 92 height 30
drag, startPoint x: 806, startPoint y: 325, endPoint x: 867, endPoint y: 282, distance: 74.6
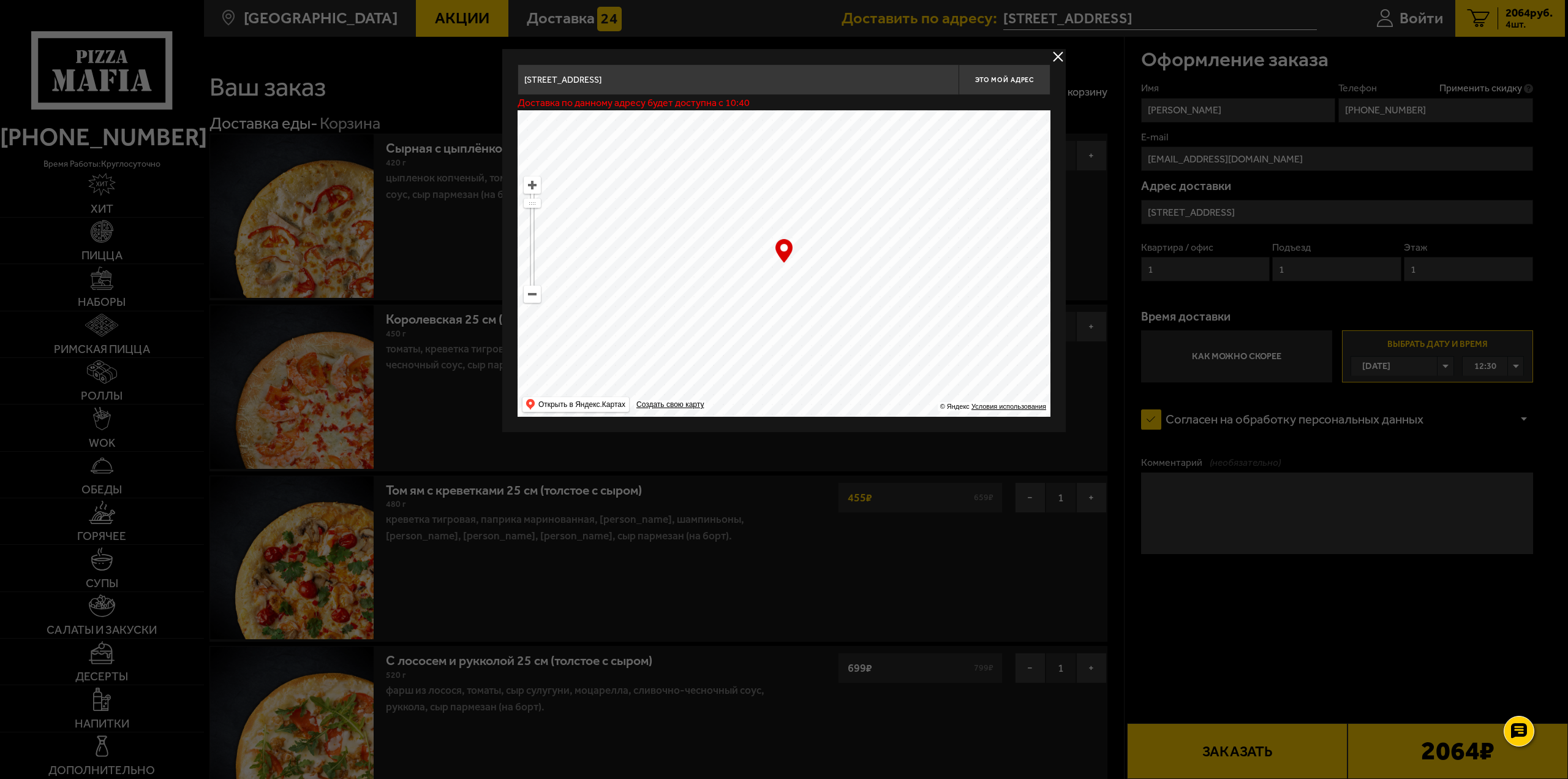
click at [867, 282] on ymaps at bounding box center [784, 263] width 533 height 306
type input "[STREET_ADDRESS]"
click at [999, 79] on span "Это мой адрес" at bounding box center [1005, 80] width 58 height 8
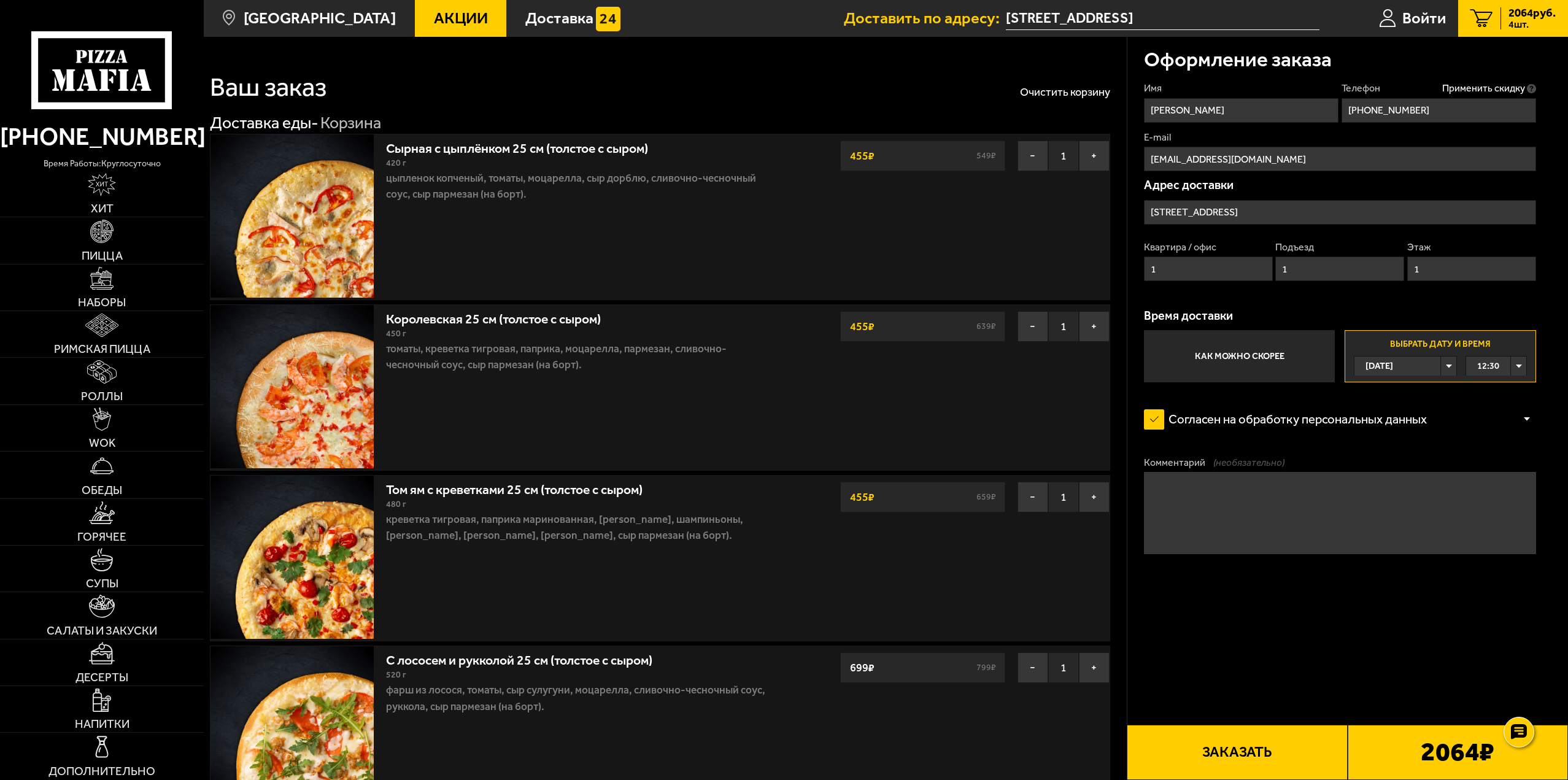
click at [1251, 510] on textarea "Комментарий (необязательно)" at bounding box center [1341, 513] width 392 height 82
type textarea "Подвести к метро "Черная речка""
drag, startPoint x: 453, startPoint y: 318, endPoint x: 330, endPoint y: 402, distance: 148.9
click at [330, 402] on img at bounding box center [292, 386] width 163 height 163
click at [563, 316] on link "Королевская 25 см (толстое с сыром)" at bounding box center [501, 316] width 231 height 21
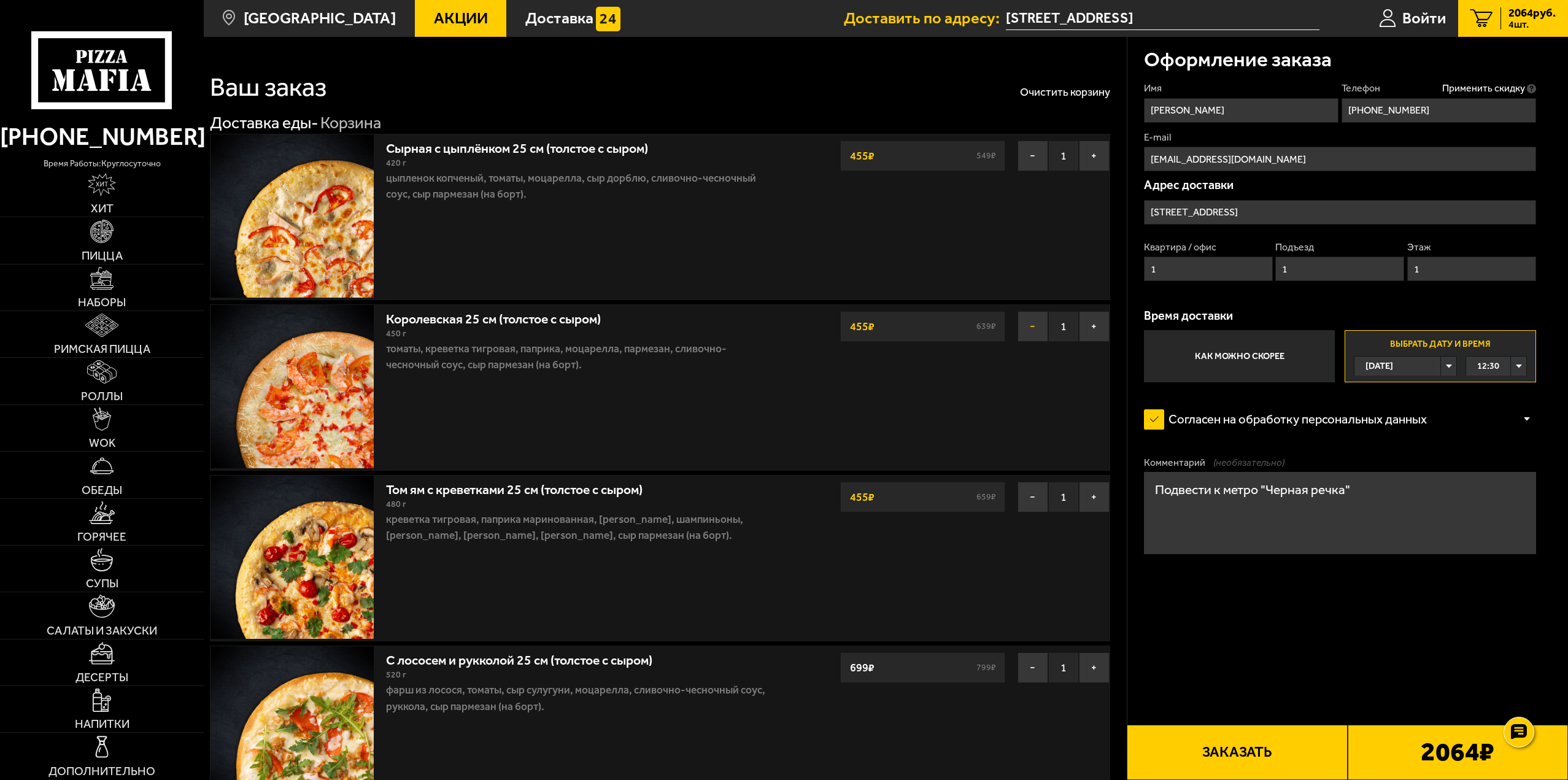
click at [1032, 331] on button "−" at bounding box center [1032, 326] width 30 height 30
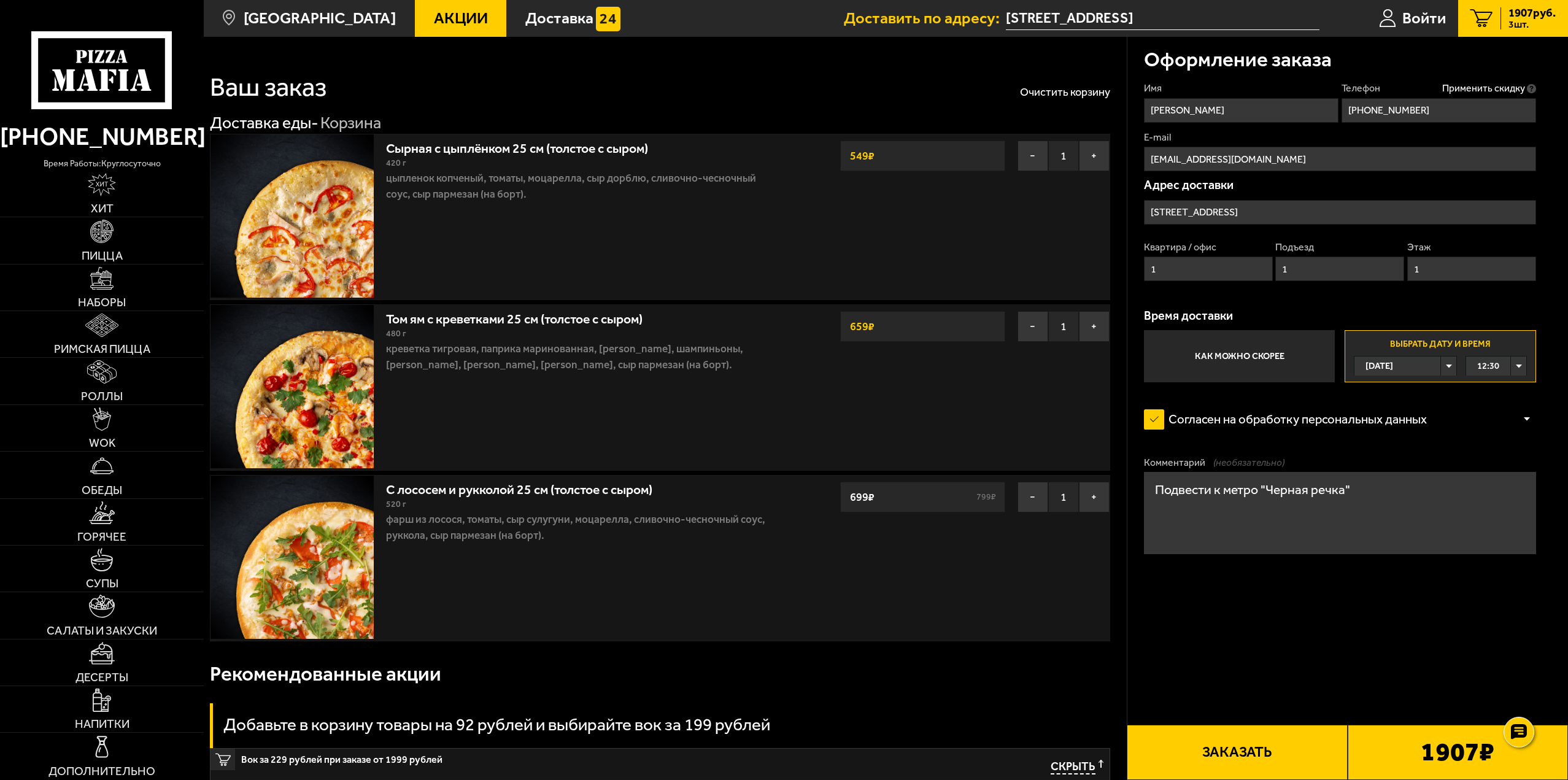
click at [827, 676] on div "Рекомендованные акции" at bounding box center [660, 674] width 900 height 45
click at [1035, 495] on button "−" at bounding box center [1032, 497] width 30 height 30
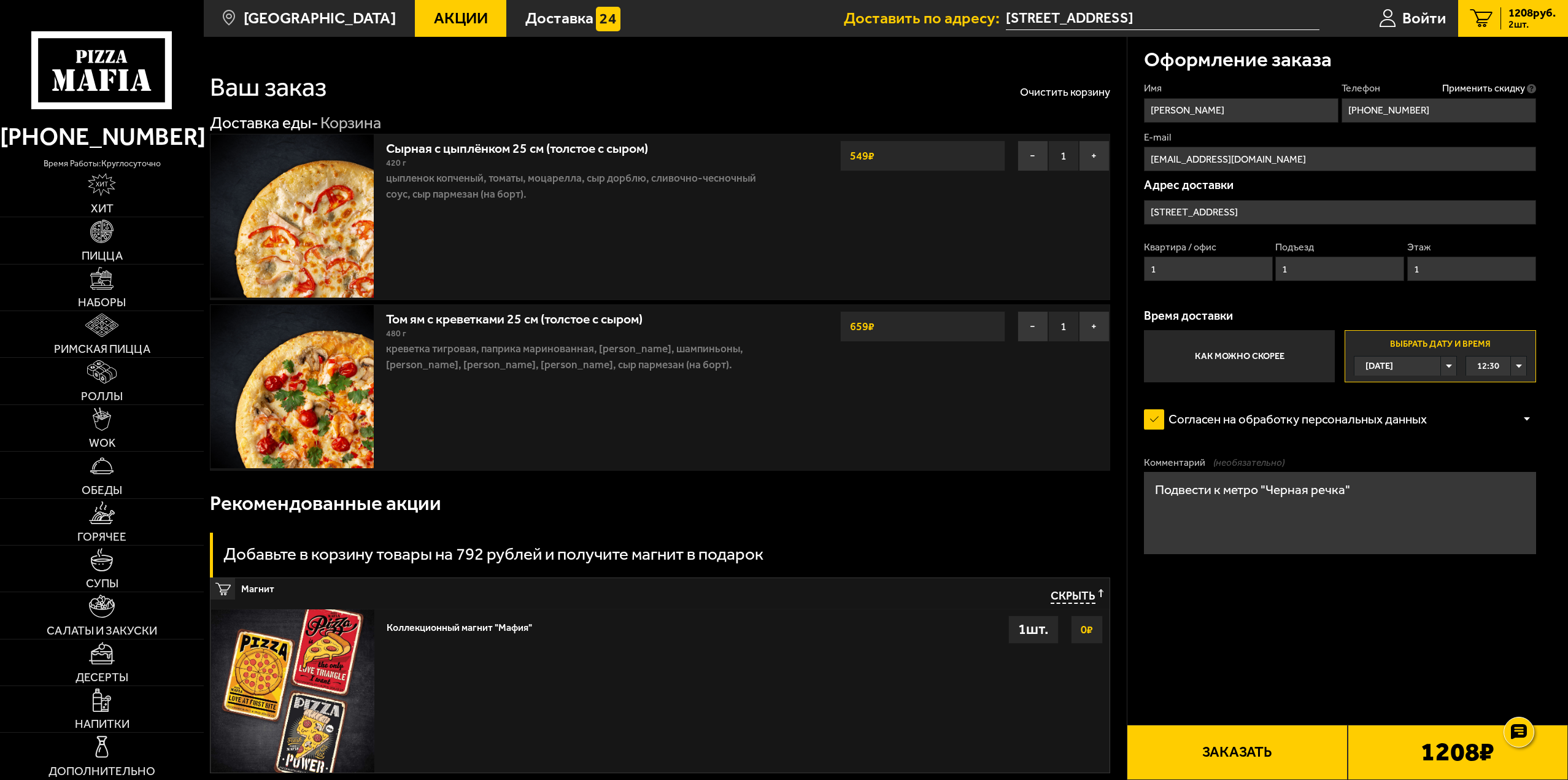
click at [1216, 24] on input "[STREET_ADDRESS]" at bounding box center [1162, 19] width 313 height 22
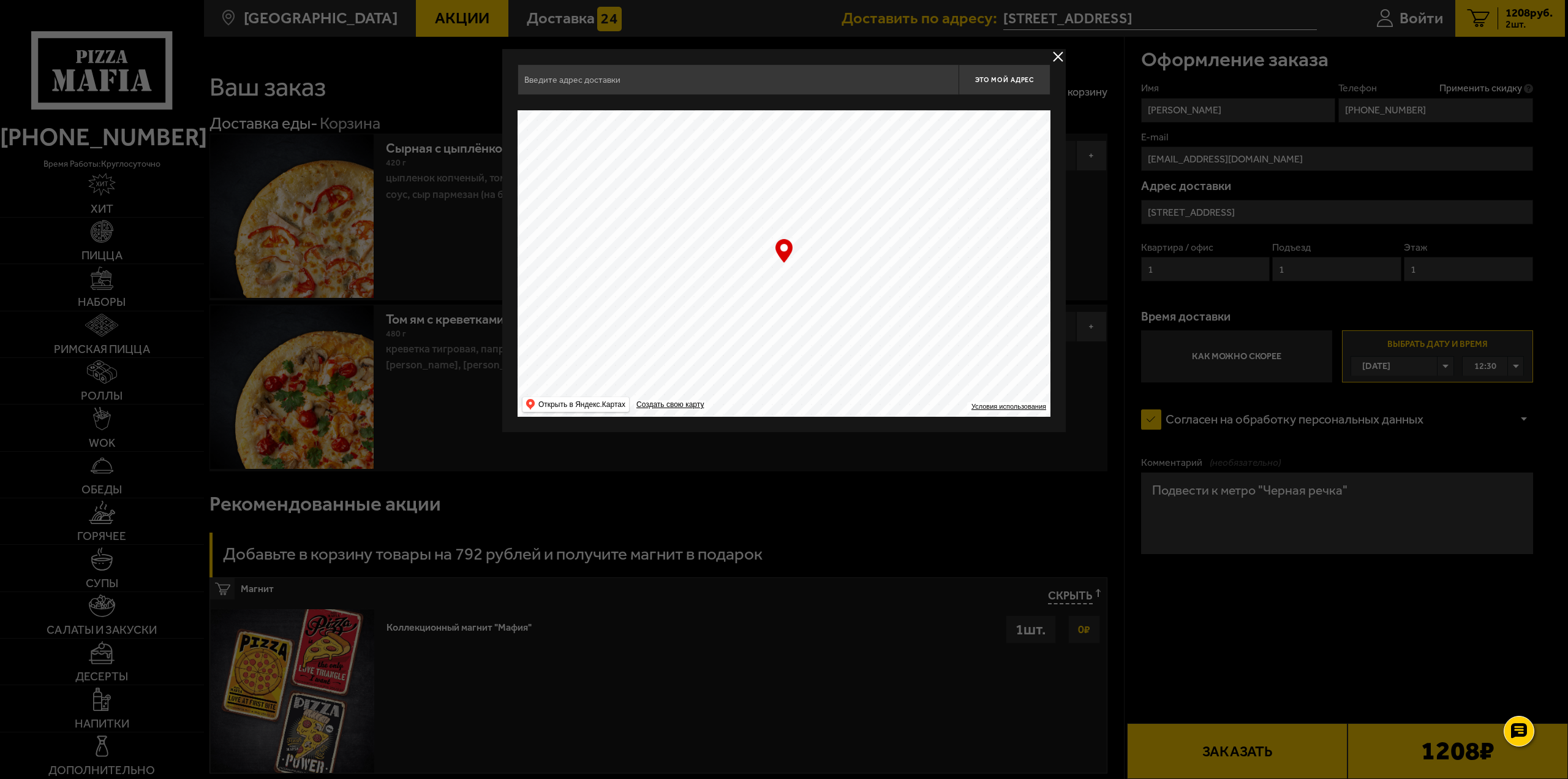
type input "[STREET_ADDRESS]"
click at [956, 561] on div at bounding box center [784, 389] width 1568 height 779
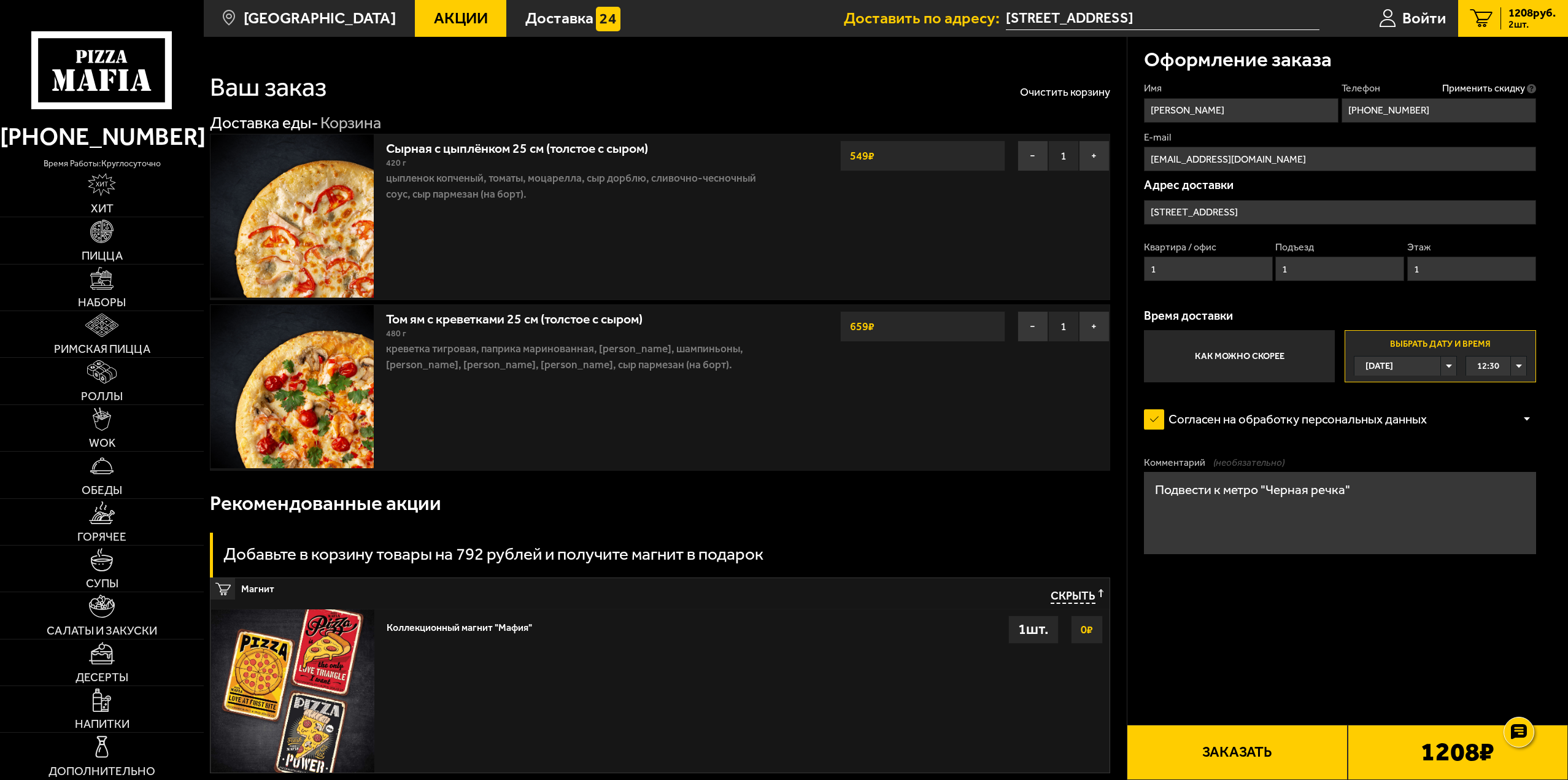
click at [120, 52] on icon at bounding box center [102, 70] width 142 height 78
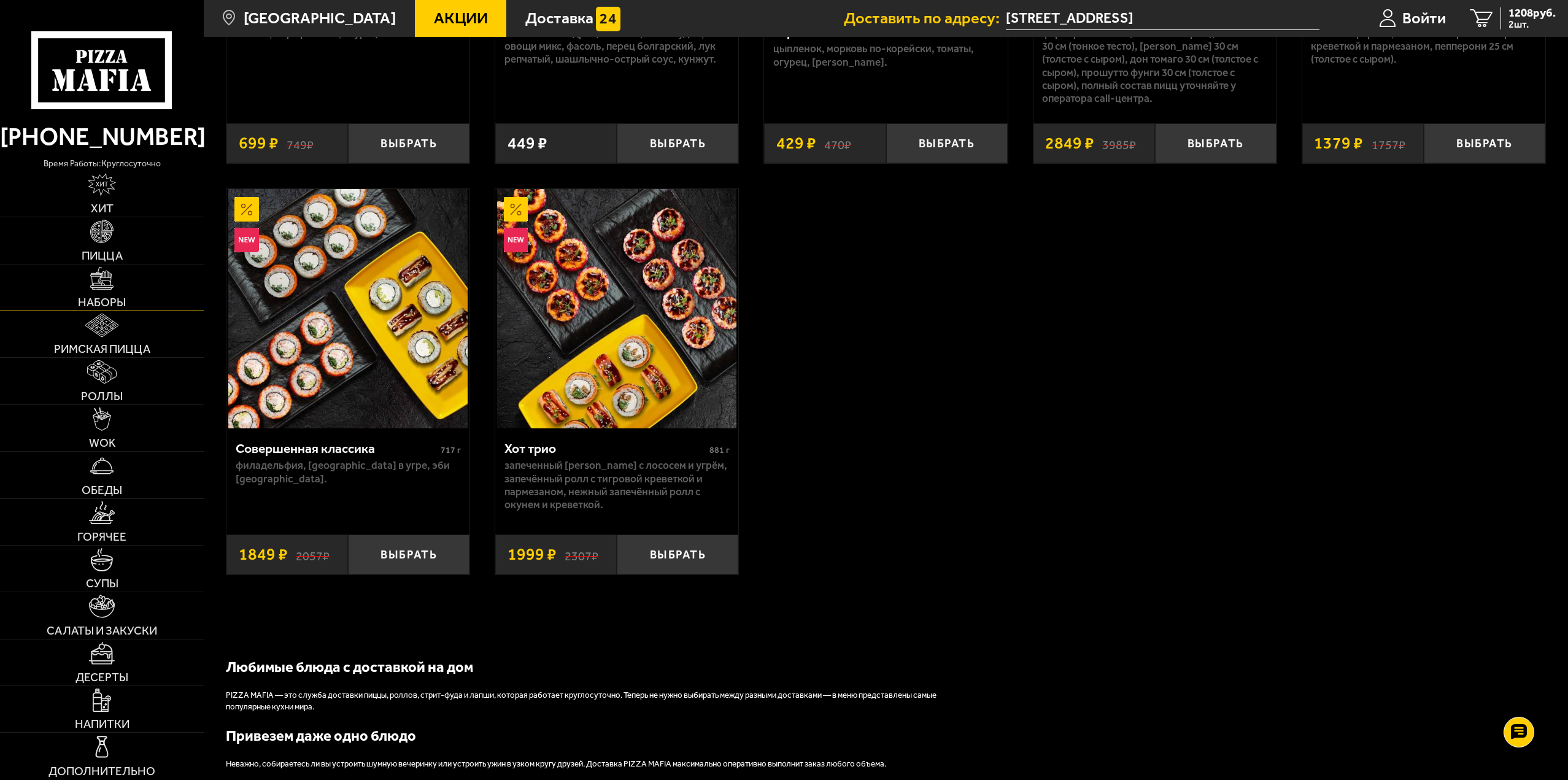
scroll to position [1105, 0]
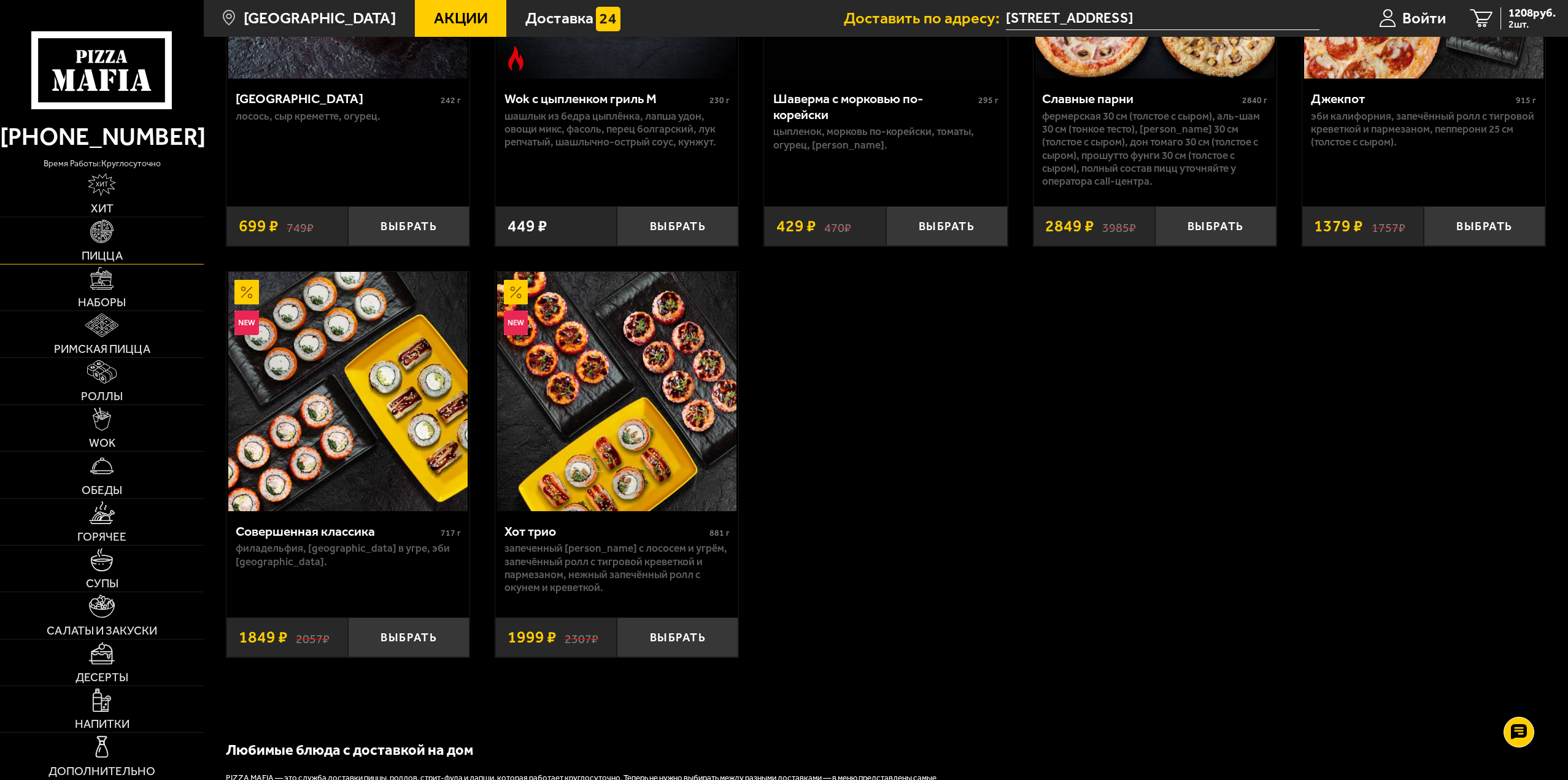
click at [115, 242] on link "Пицца" at bounding box center [102, 240] width 204 height 46
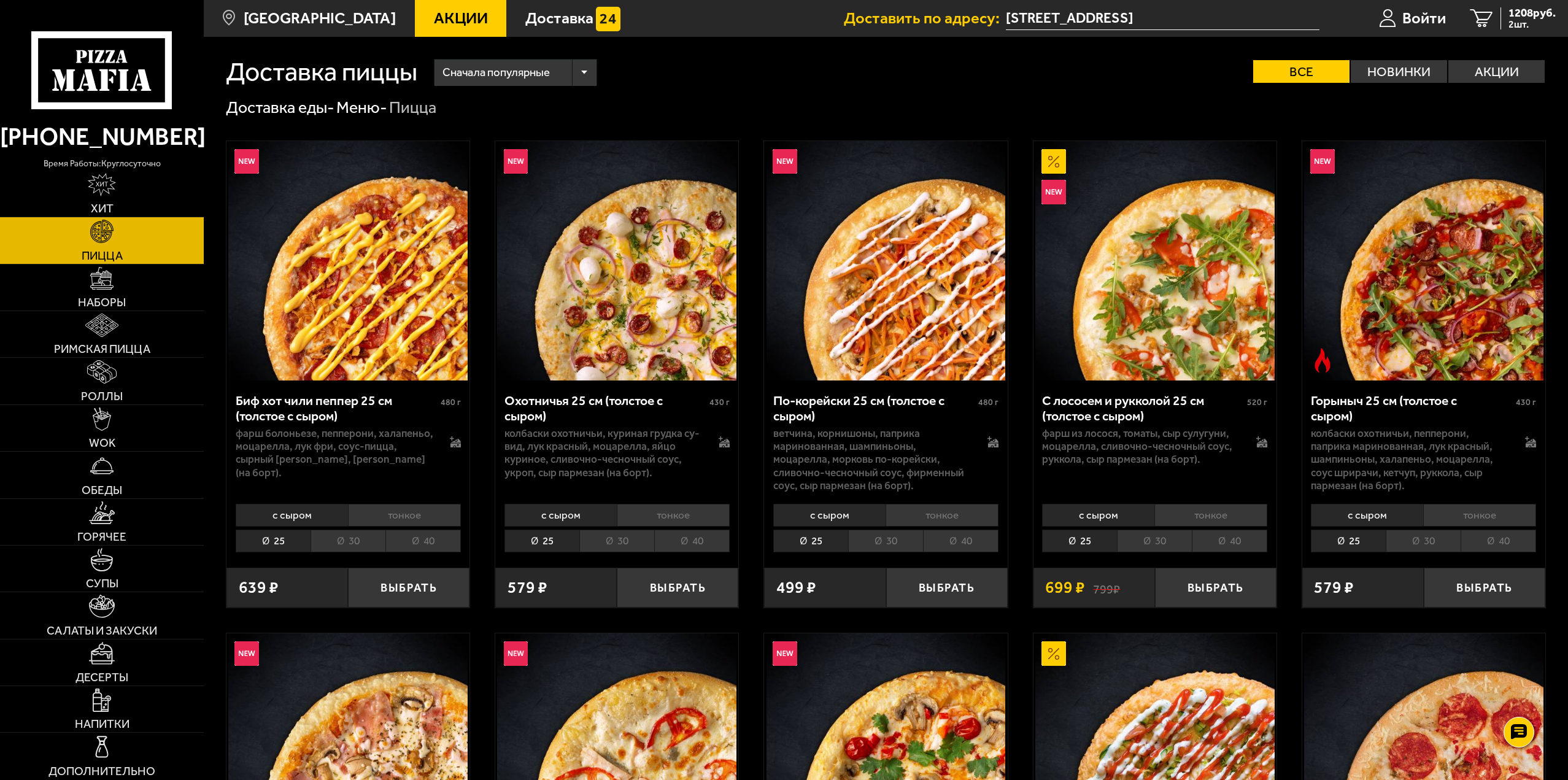
scroll to position [1961, 0]
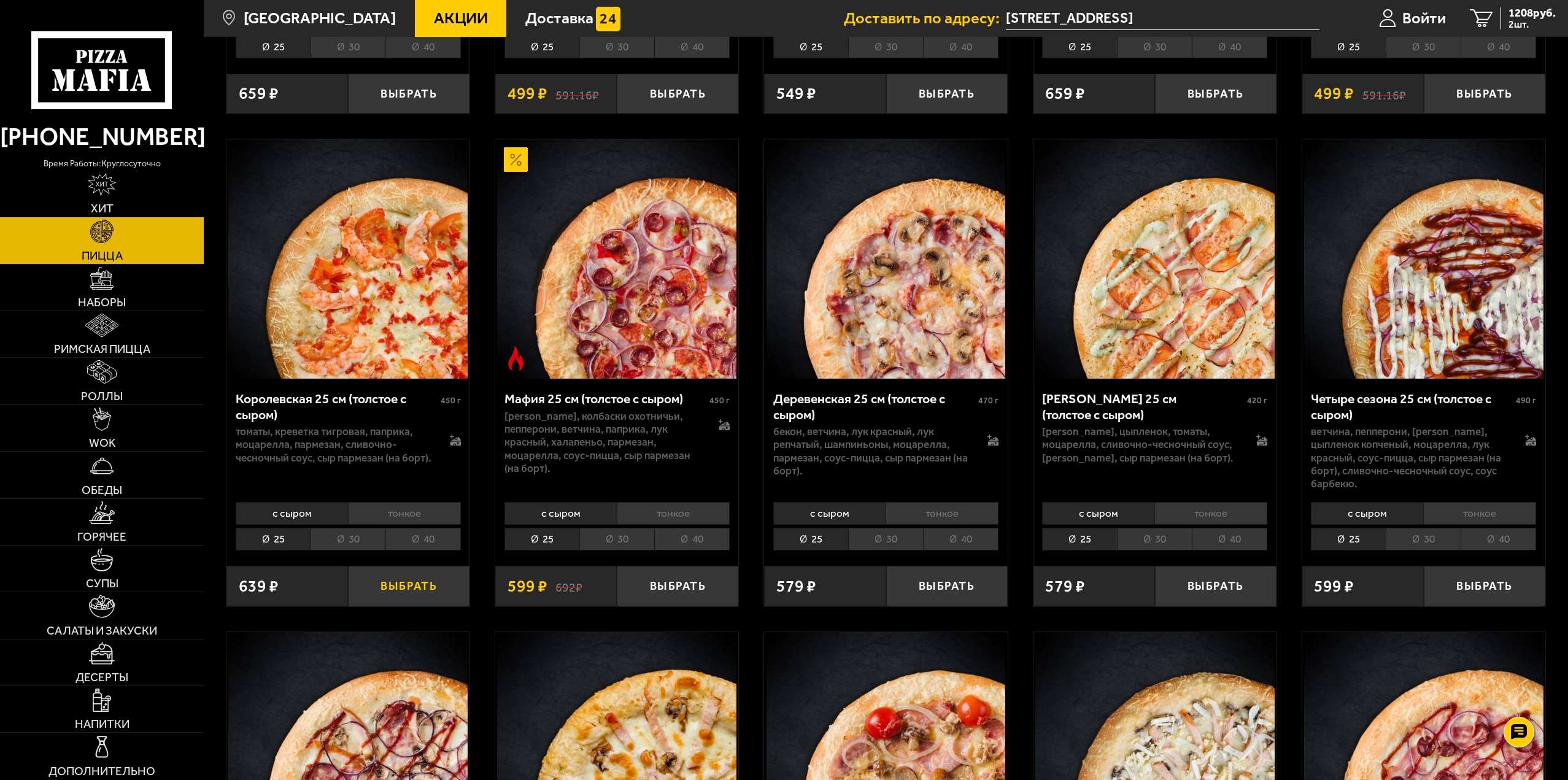
click at [404, 583] on button "Выбрать" at bounding box center [408, 586] width 121 height 40
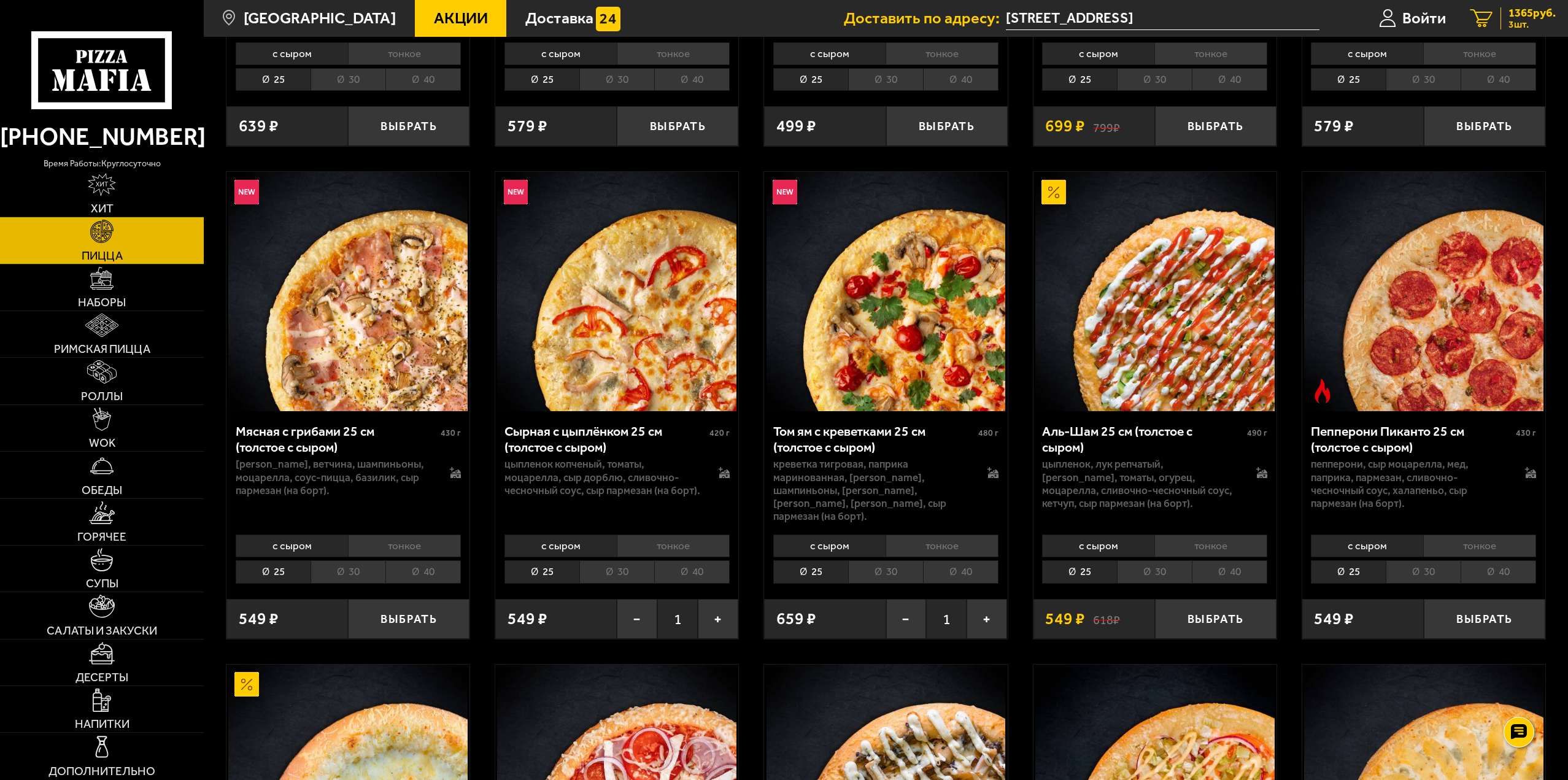
scroll to position [427, 0]
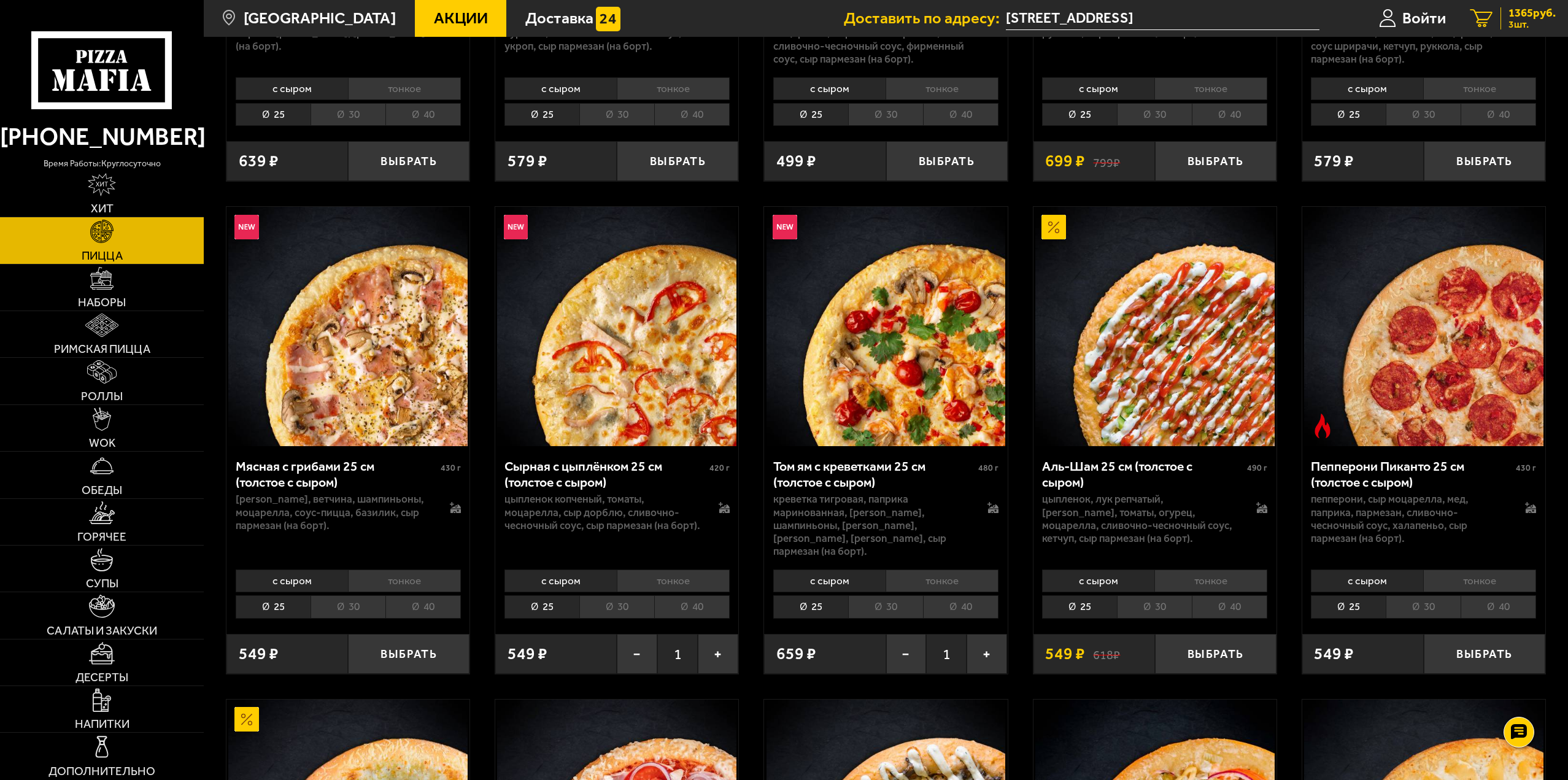
click at [1515, 13] on span "1365 руб." at bounding box center [1532, 14] width 47 height 12
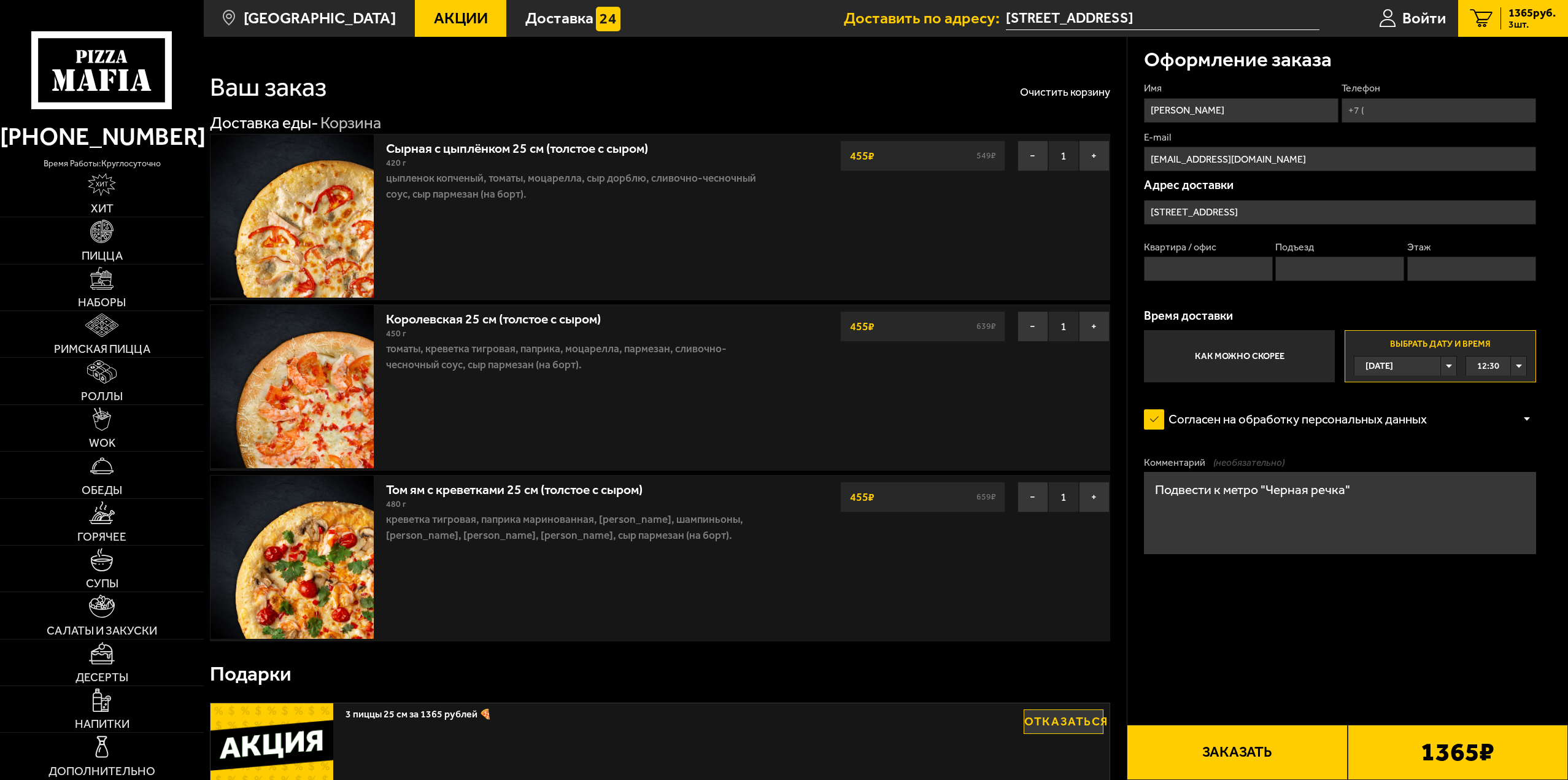
click at [1393, 360] on span "[DATE]" at bounding box center [1380, 365] width 27 height 19
click at [1484, 364] on span "12:30" at bounding box center [1488, 365] width 22 height 19
click at [1482, 466] on span "18:00" at bounding box center [1489, 466] width 22 height 19
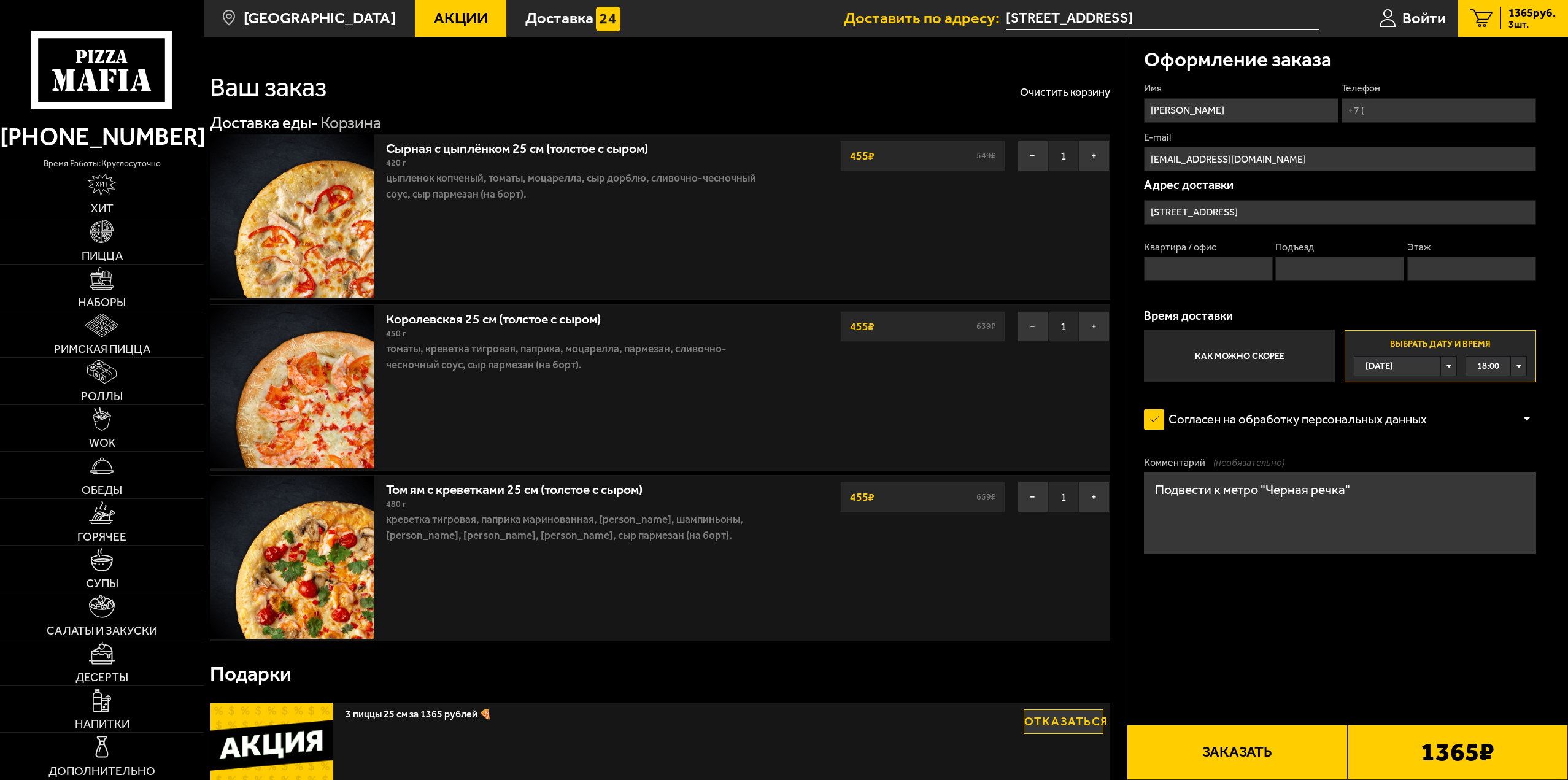
click at [1196, 649] on form "Имя Маргарита Солошенко Телефон E-mail spacepiligrim@gmail.com Адрес доставки у…" at bounding box center [1341, 366] width 392 height 568
click at [1244, 748] on button "Заказать" at bounding box center [1237, 753] width 221 height 56
click at [1213, 275] on input "Квартира / офис" at bounding box center [1209, 268] width 129 height 24
type input "1"
click at [1325, 253] on label "Подъезд" at bounding box center [1340, 247] width 129 height 14
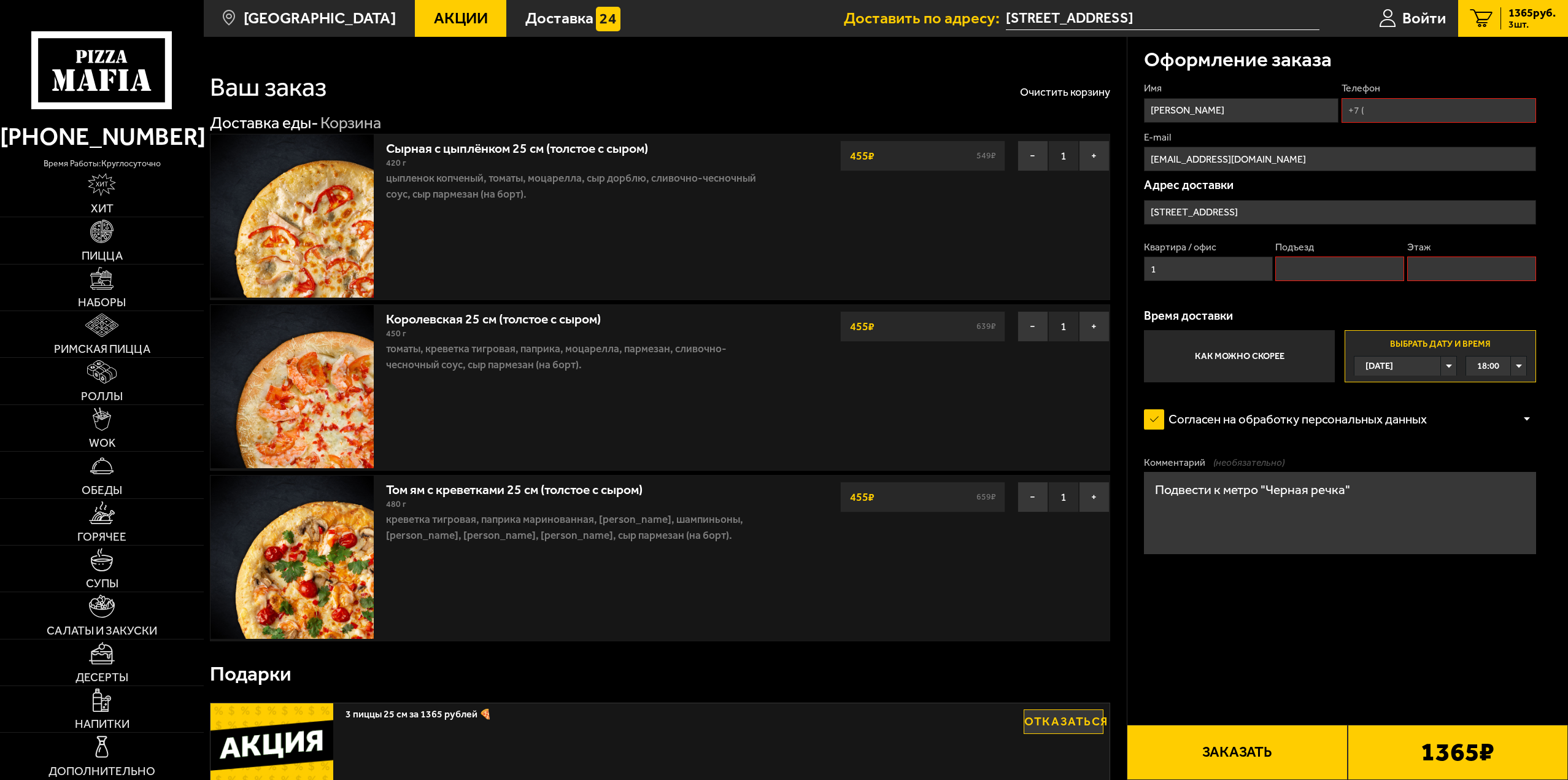
click at [1325, 257] on input "Подъезд" at bounding box center [1340, 268] width 129 height 24
click at [1326, 261] on input "Подъезд" at bounding box center [1340, 268] width 129 height 24
click at [1325, 271] on input "Подъезд" at bounding box center [1340, 268] width 129 height 24
type input "1"
click at [1447, 267] on input "Этаж" at bounding box center [1472, 268] width 129 height 24
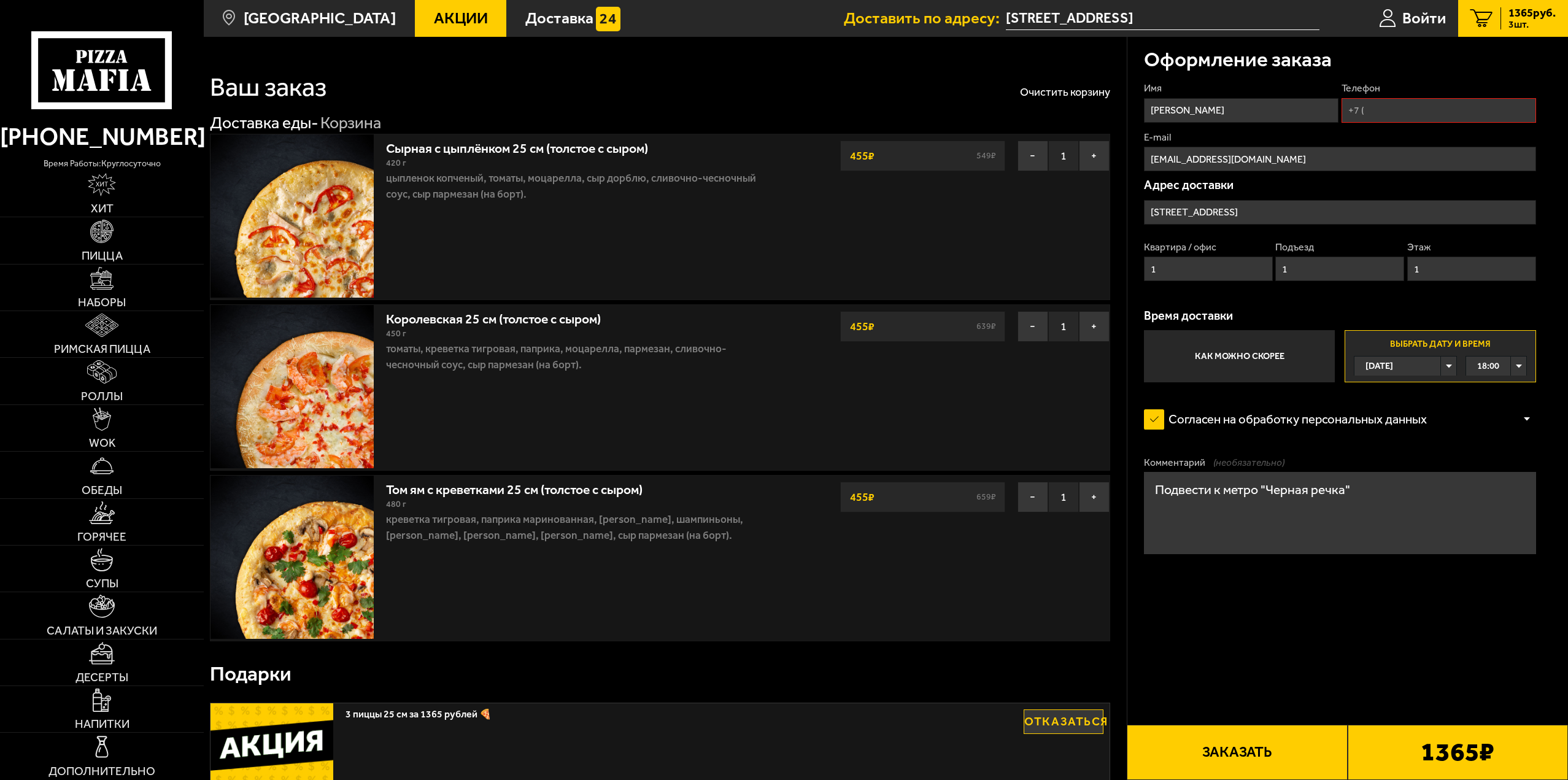
type input "1"
click at [1397, 111] on input "Телефон" at bounding box center [1438, 110] width 194 height 24
type input "+7 (953) 362-02-43"
click at [1210, 758] on button "Заказать" at bounding box center [1237, 753] width 221 height 56
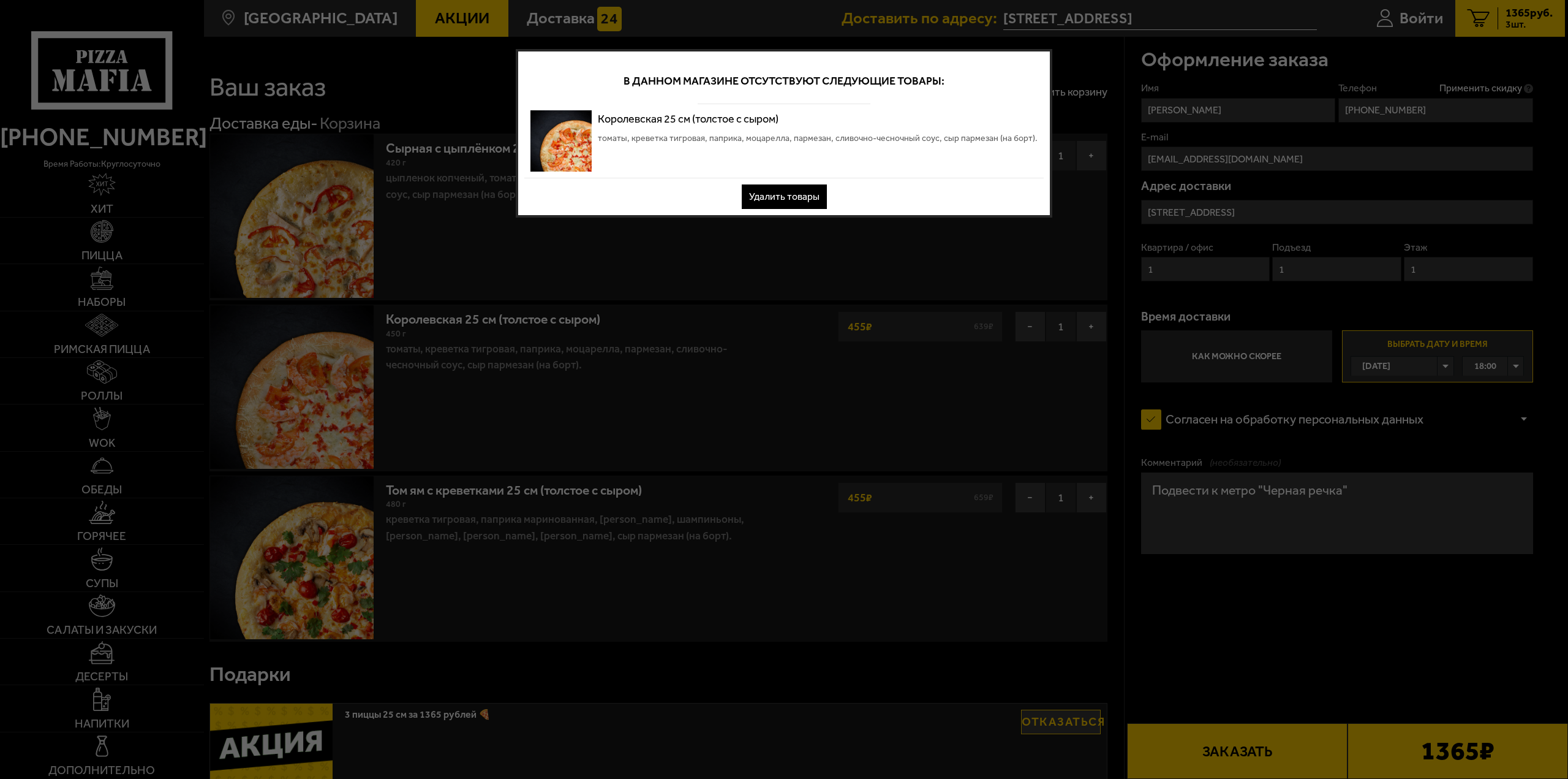
click at [815, 204] on button "Удалить товары" at bounding box center [784, 196] width 85 height 24
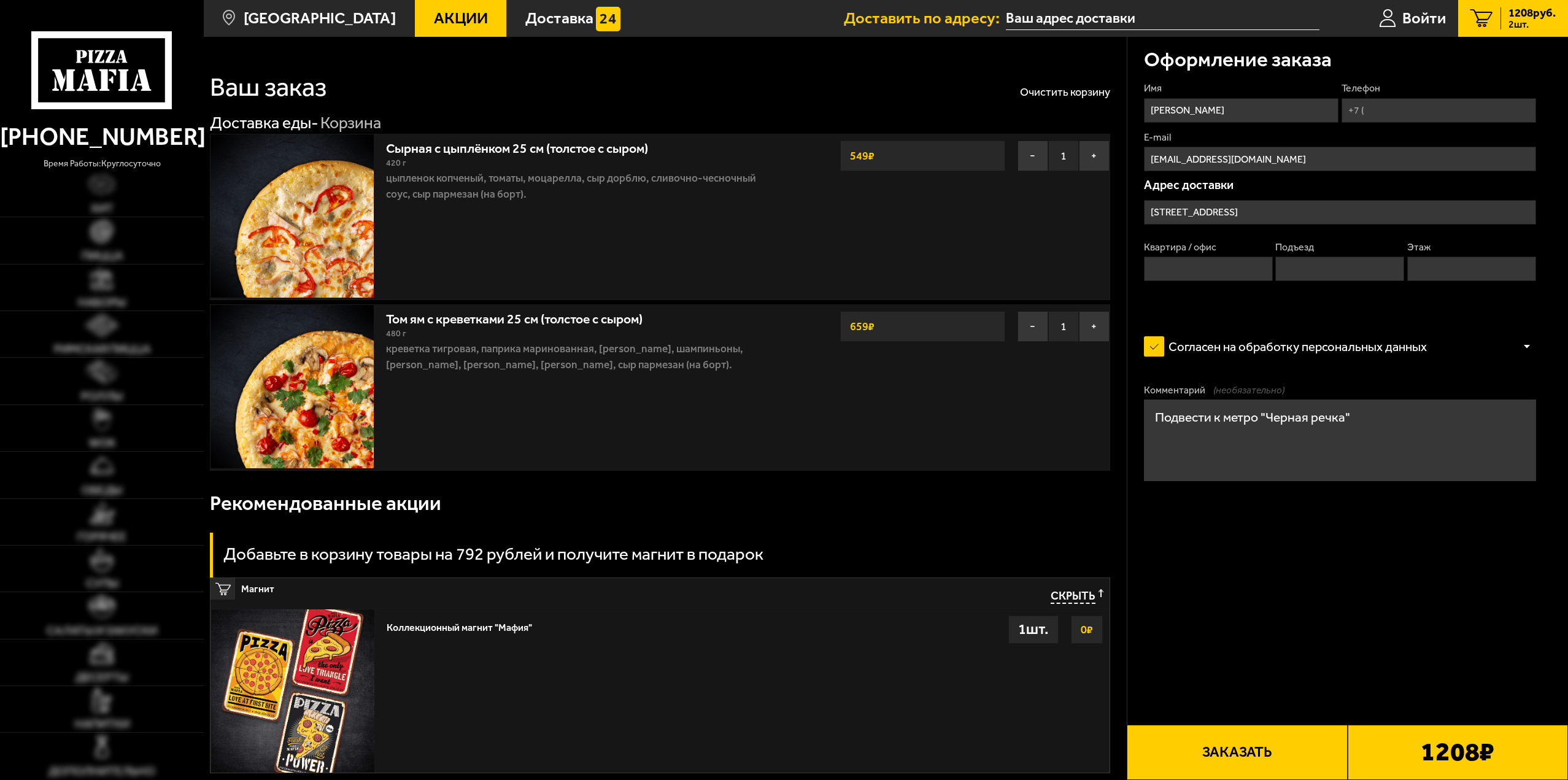
type input "[STREET_ADDRESS]"
